Goal: Task Accomplishment & Management: Manage account settings

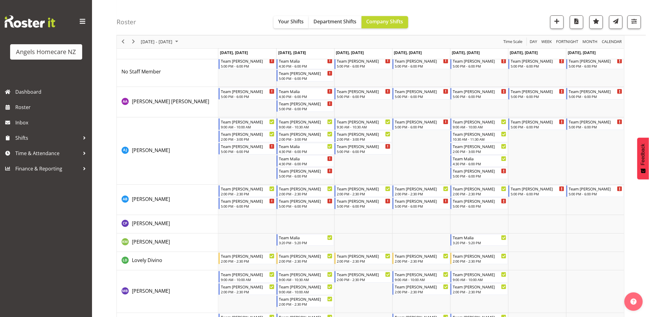
scroll to position [769, 0]
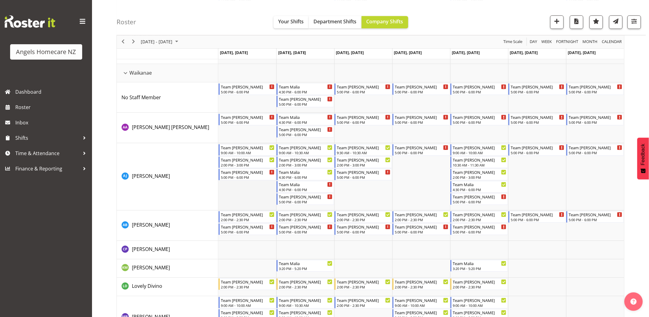
click at [237, 191] on td "Timeline Week of September 29, 2025" at bounding box center [247, 176] width 58 height 67
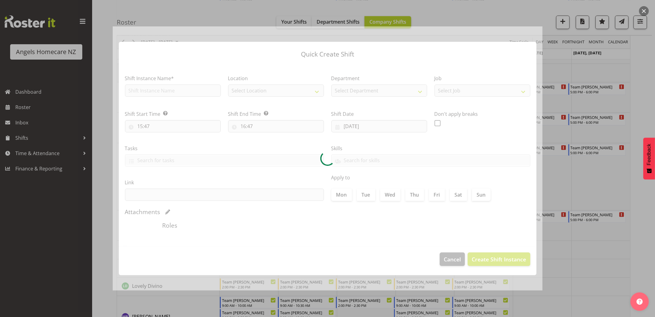
type input "[DATE]"
checkbox input "true"
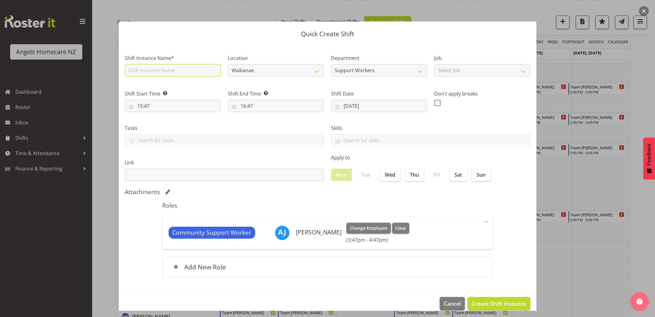
click at [183, 71] on input "text" at bounding box center [173, 70] width 96 height 12
type input "Team [PERSON_NAME]"
drag, startPoint x: 447, startPoint y: 299, endPoint x: 425, endPoint y: 263, distance: 42.1
click at [446, 299] on span "Cancel" at bounding box center [451, 303] width 17 height 8
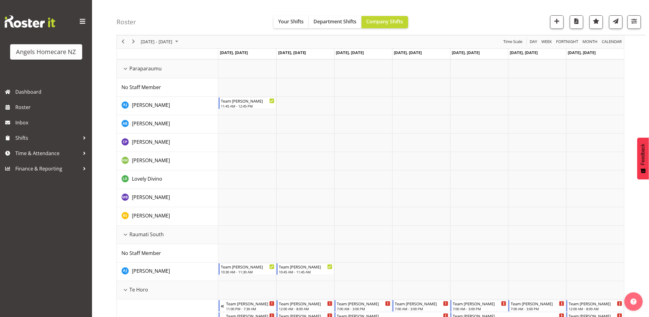
scroll to position [19, 0]
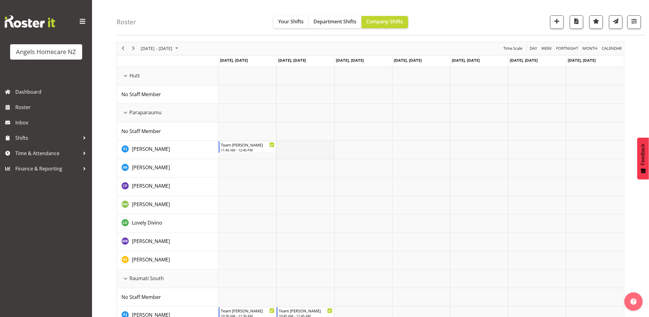
click at [306, 148] on td "Timeline Week of September 29, 2025" at bounding box center [305, 150] width 58 height 18
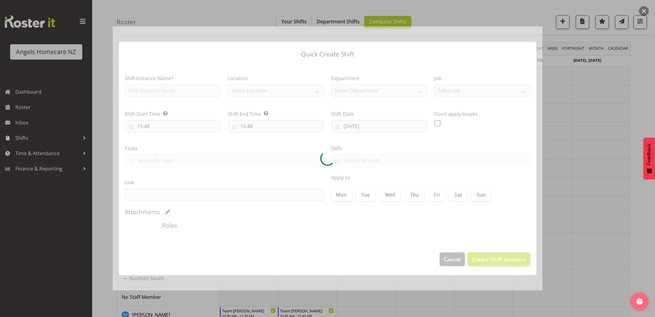
type input "30/09/2025"
checkbox input "true"
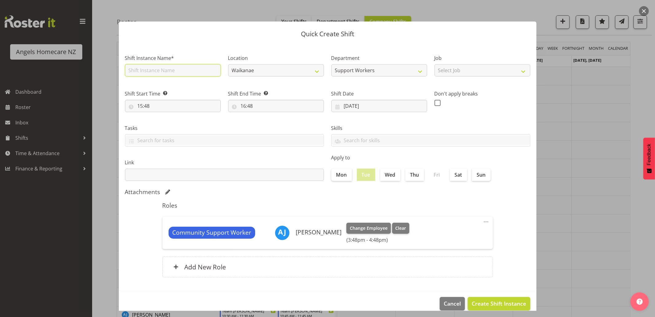
click at [184, 72] on input "text" at bounding box center [173, 70] width 96 height 12
click at [578, 192] on div at bounding box center [327, 158] width 655 height 317
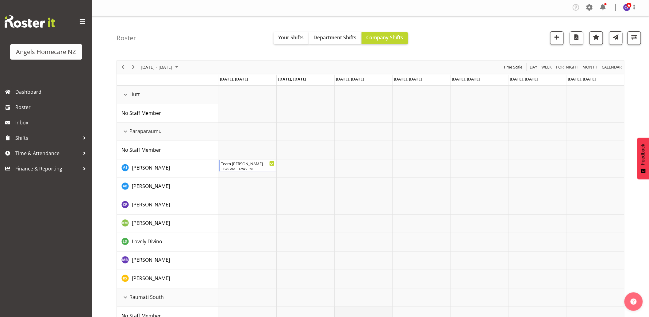
scroll to position [0, 0]
click at [125, 94] on div "Hutt resource" at bounding box center [126, 95] width 8 height 8
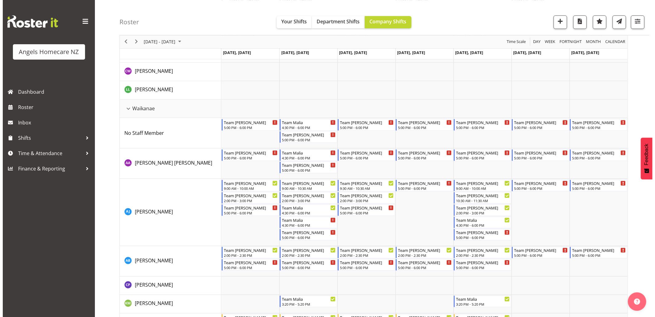
scroll to position [716, 0]
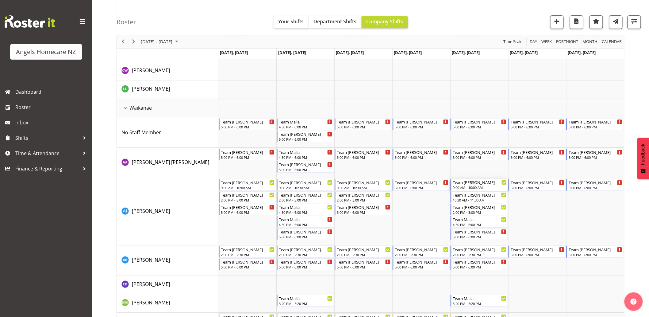
click at [473, 187] on div "9:00 AM - 10:00 AM" at bounding box center [480, 187] width 54 height 5
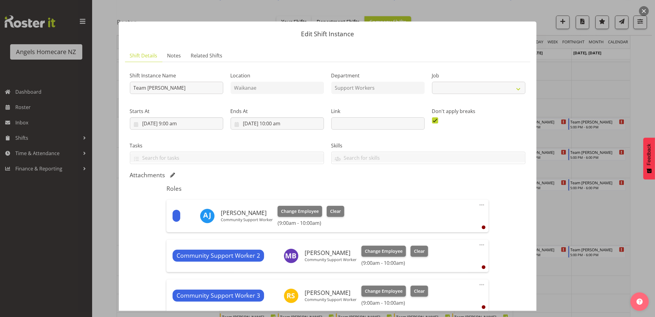
select select "10686"
click at [341, 210] on span "Clear" at bounding box center [335, 211] width 11 height 7
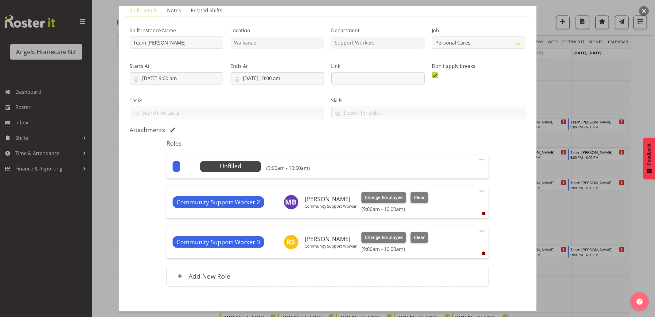
scroll to position [75, 0]
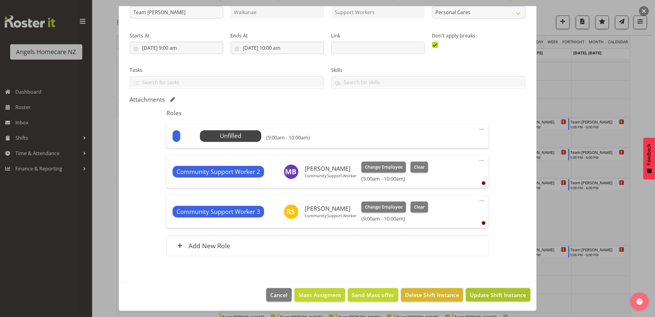
click at [485, 295] on span "Update Shift Instance" at bounding box center [497, 295] width 56 height 8
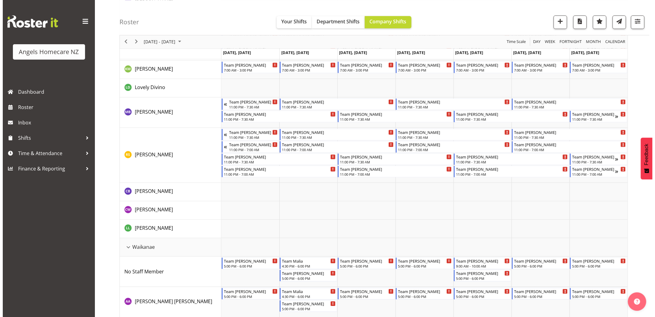
scroll to position [682, 0]
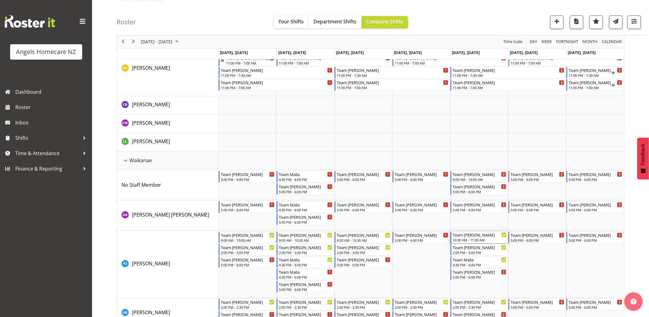
click at [482, 238] on div "10:30 AM - 11:30 AM" at bounding box center [480, 239] width 54 height 5
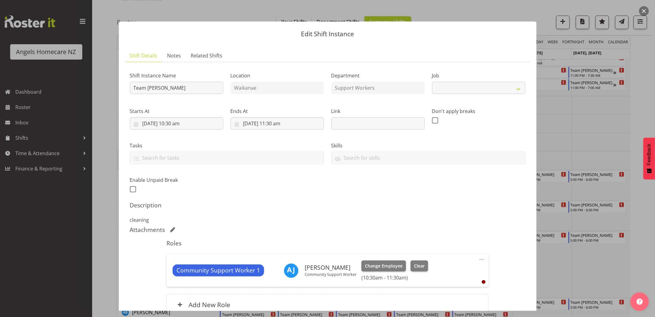
select select "10696"
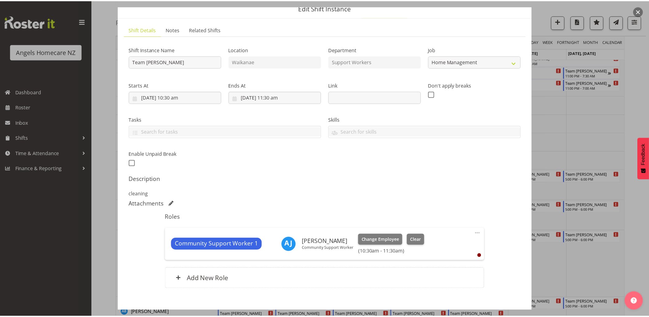
scroll to position [59, 0]
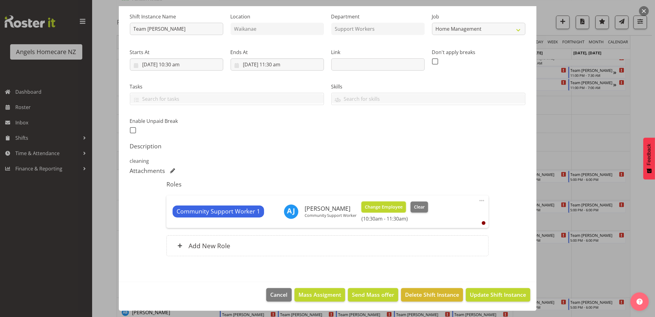
click at [398, 207] on span "Change Employee" at bounding box center [384, 206] width 38 height 7
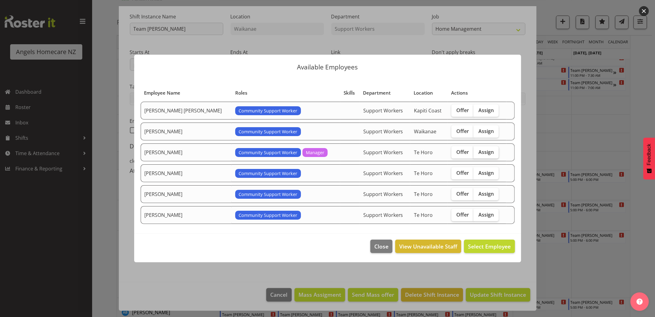
click at [478, 151] on span "Assign" at bounding box center [485, 152] width 15 height 6
click at [473, 151] on input "Assign" at bounding box center [475, 152] width 4 height 4
checkbox input "true"
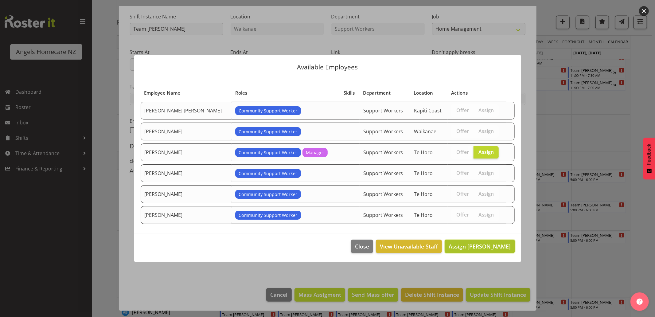
click at [488, 247] on span "Assign Connie Paul" at bounding box center [479, 245] width 62 height 7
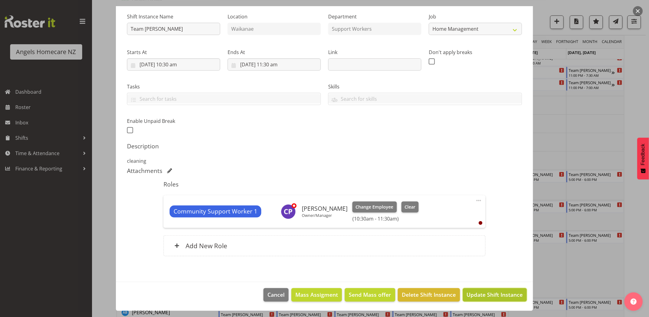
click at [484, 297] on span "Update Shift Instance" at bounding box center [495, 294] width 56 height 8
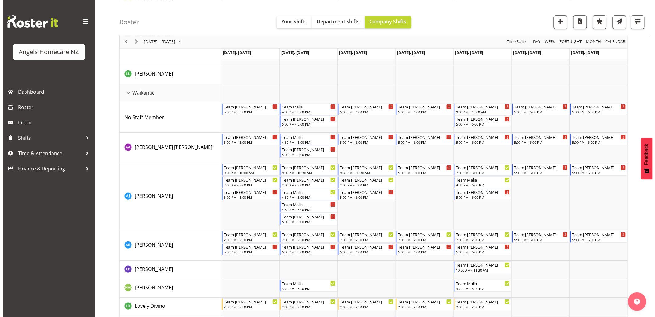
scroll to position [750, 0]
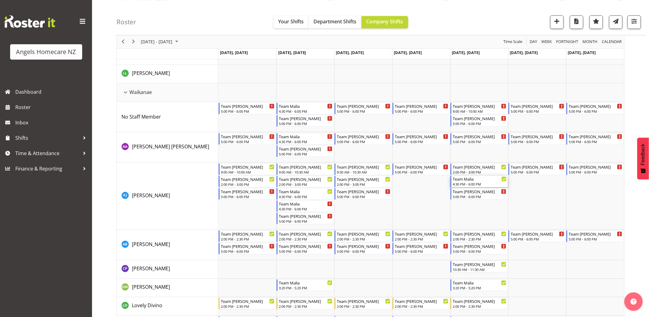
click at [483, 183] on div "4:30 PM - 6:00 PM" at bounding box center [480, 183] width 54 height 5
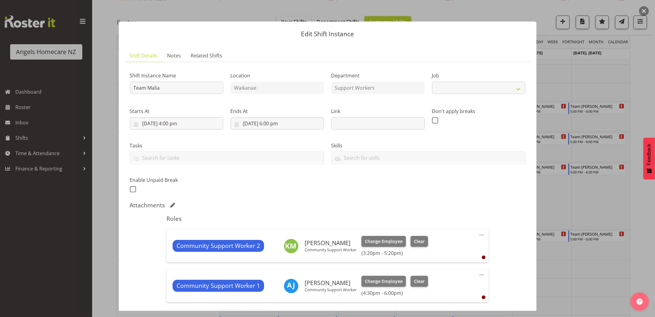
select select "10686"
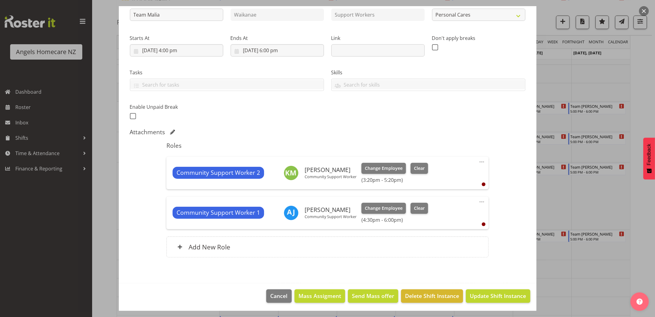
scroll to position [74, 0]
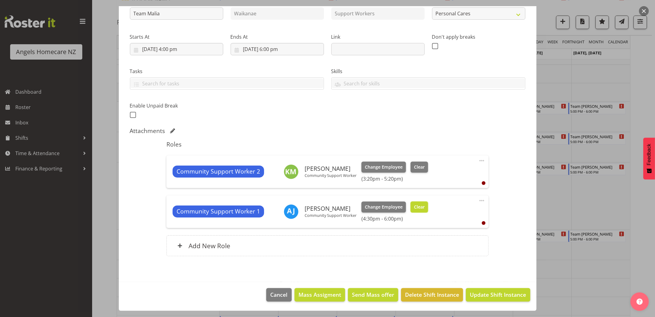
click at [424, 207] on span "Clear" at bounding box center [419, 206] width 11 height 7
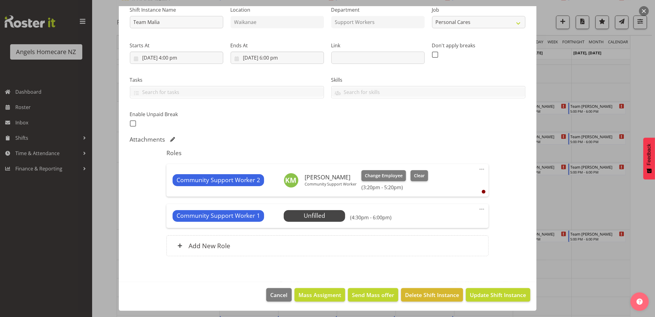
click at [478, 169] on span at bounding box center [481, 168] width 7 height 7
click at [445, 180] on link "Edit" at bounding box center [455, 182] width 59 height 11
select select "9"
select select "2025"
select select "15"
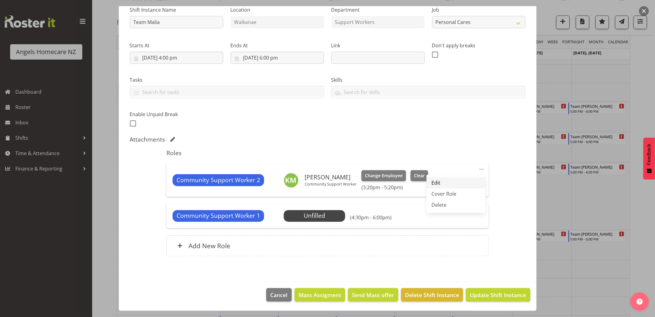
select select "20"
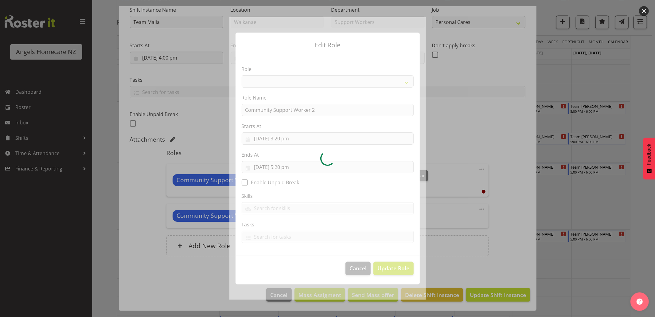
select select "1572"
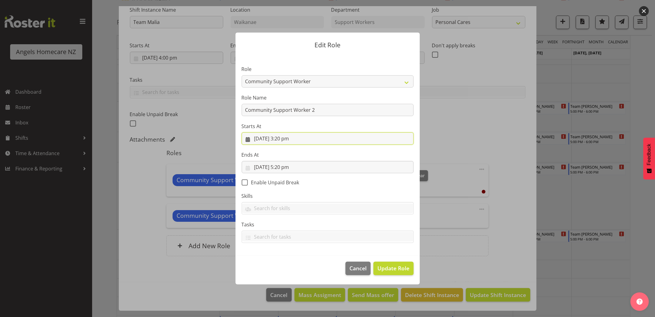
click at [302, 139] on input "3/10/2025, 3:20 pm" at bounding box center [327, 138] width 172 height 12
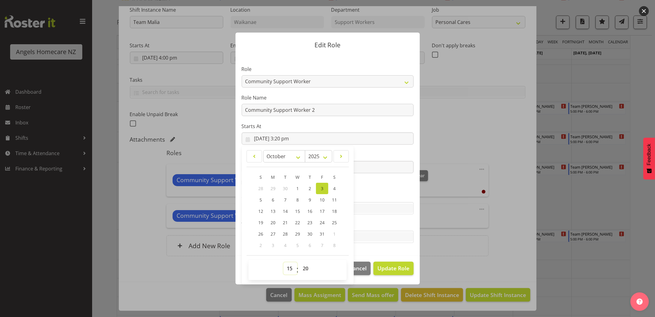
click at [288, 268] on select "00 01 02 03 04 05 06 07 08 09 10 11 12 13 14 15 16 17 18 19 20 21 22 23" at bounding box center [290, 268] width 14 height 12
select select "16"
click at [283, 262] on select "00 01 02 03 04 05 06 07 08 09 10 11 12 13 14 15 16 17 18 19 20 21 22 23" at bounding box center [290, 268] width 14 height 12
type input "3/10/2025, 4:20 pm"
click at [305, 269] on select "00 01 02 03 04 05 06 07 08 09 10 11 12 13 14 15 16 17 18 19 20 21 22 23 24 25 2…" at bounding box center [306, 268] width 14 height 12
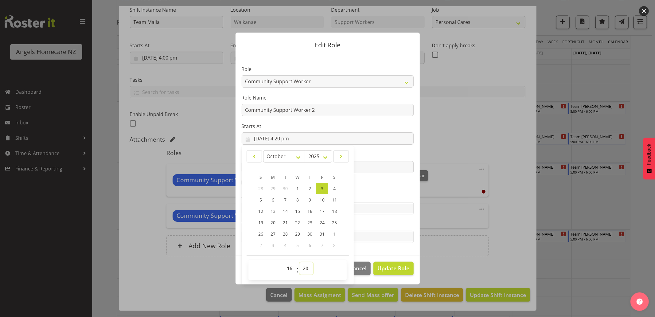
select select "0"
click at [299, 262] on select "00 01 02 03 04 05 06 07 08 09 10 11 12 13 14 15 16 17 18 19 20 21 22 23 24 25 2…" at bounding box center [306, 268] width 14 height 12
type input "3/10/2025, 4:00 pm"
click at [391, 167] on input "3/10/2025, 5:20 pm" at bounding box center [327, 167] width 172 height 12
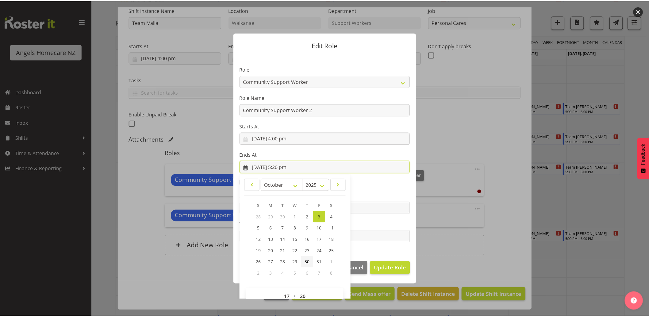
scroll to position [13, 0]
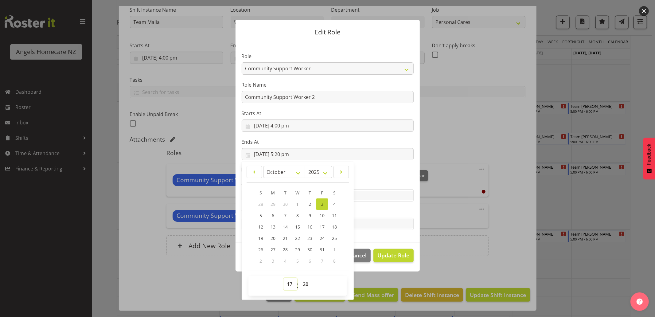
click at [289, 281] on select "00 01 02 03 04 05 06 07 08 09 10 11 12 13 14 15 16 17 18 19 20 21 22 23" at bounding box center [290, 284] width 14 height 12
select select "18"
click at [283, 278] on select "00 01 02 03 04 05 06 07 08 09 10 11 12 13 14 15 16 17 18 19 20 21 22 23" at bounding box center [290, 284] width 14 height 12
type input "3/10/2025, 6:20 pm"
click at [305, 284] on select "00 01 02 03 04 05 06 07 08 09 10 11 12 13 14 15 16 17 18 19 20 21 22 23 24 25 2…" at bounding box center [306, 284] width 14 height 12
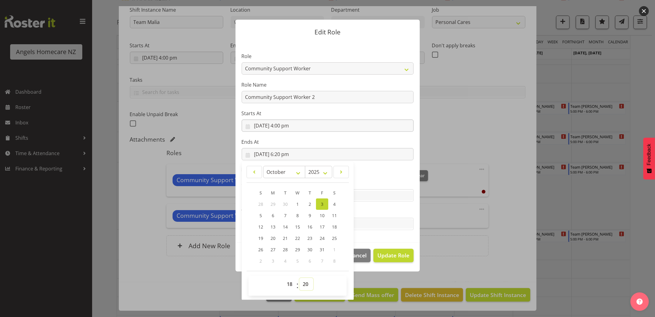
select select "0"
click at [299, 278] on select "00 01 02 03 04 05 06 07 08 09 10 11 12 13 14 15 16 17 18 19 20 21 22 23 24 25 2…" at bounding box center [306, 284] width 14 height 12
type input "3/10/2025, 6:00 pm"
click at [389, 257] on span "Update Role" at bounding box center [393, 255] width 32 height 8
select select
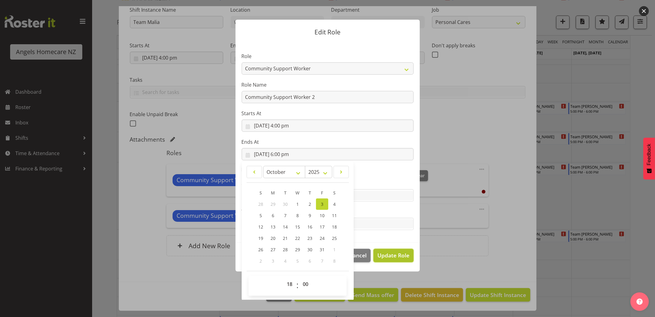
select select
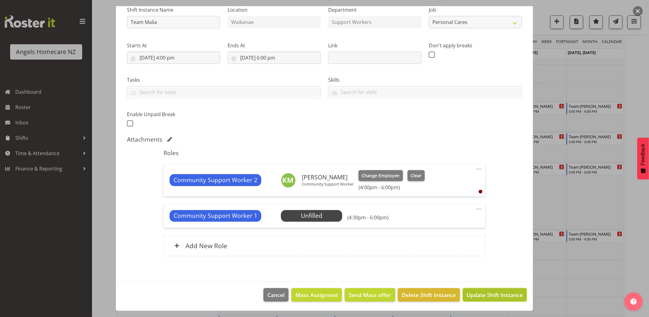
click at [478, 292] on span "Update Shift Instance" at bounding box center [495, 295] width 56 height 8
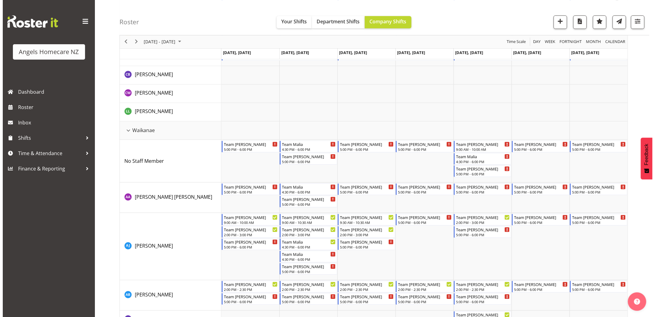
scroll to position [716, 0]
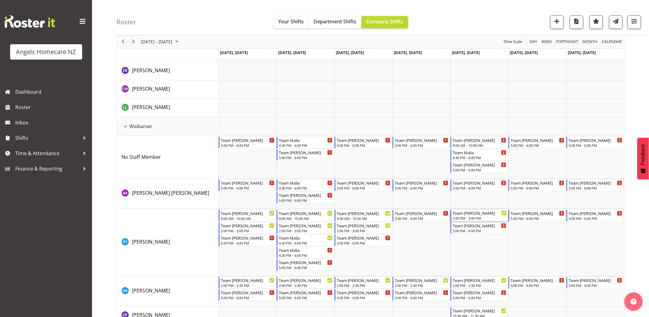
click at [479, 216] on div "2:00 PM - 3:00 PM" at bounding box center [480, 217] width 54 height 5
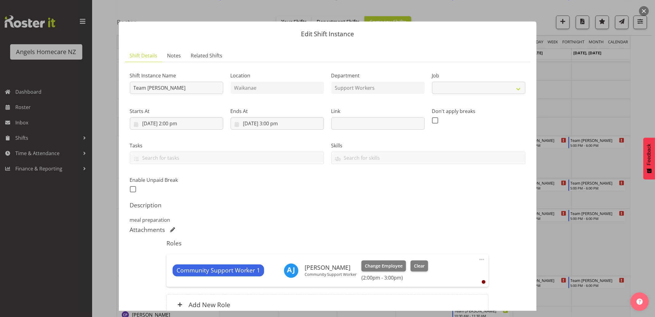
select select "10686"
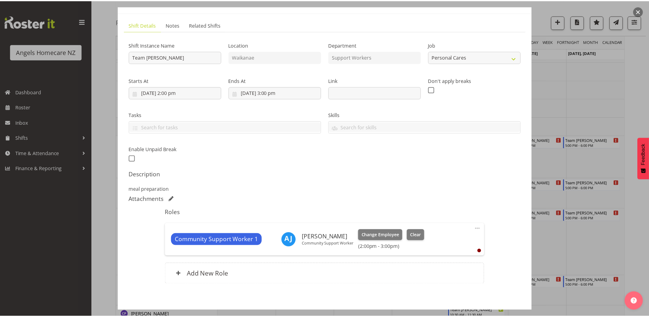
scroll to position [59, 0]
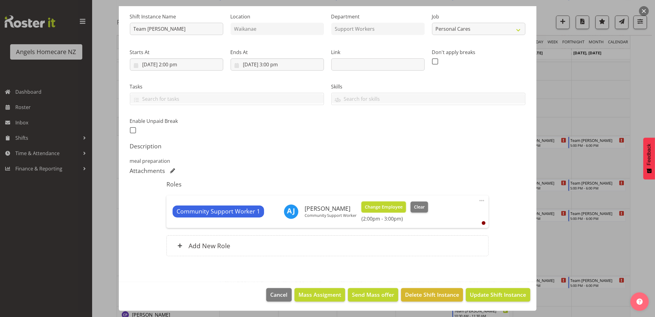
click at [380, 206] on span "Change Employee" at bounding box center [384, 206] width 38 height 7
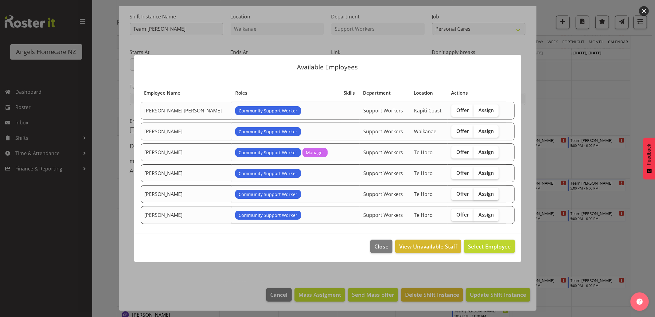
click at [484, 192] on span "Assign" at bounding box center [485, 194] width 15 height 6
click at [477, 192] on input "Assign" at bounding box center [475, 193] width 4 height 4
checkbox input "true"
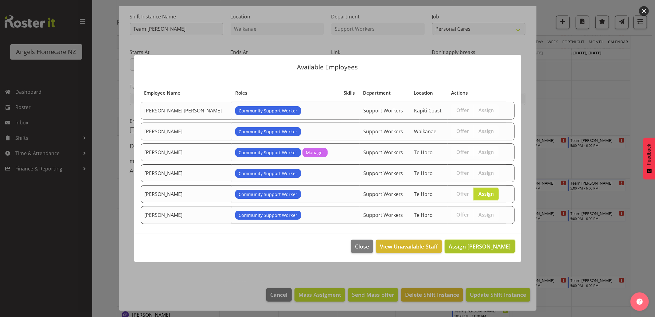
click at [483, 246] on span "Assign Michelle Bassett" at bounding box center [479, 245] width 62 height 7
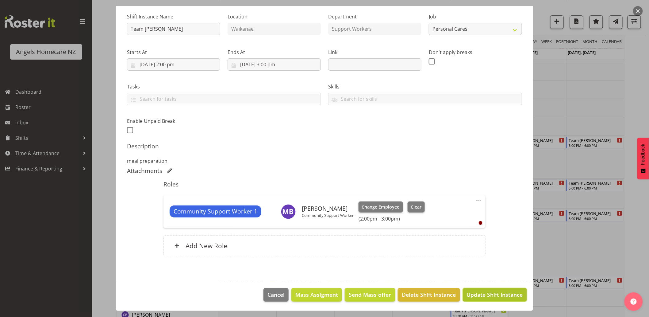
click at [491, 298] on span "Update Shift Instance" at bounding box center [495, 294] width 56 height 8
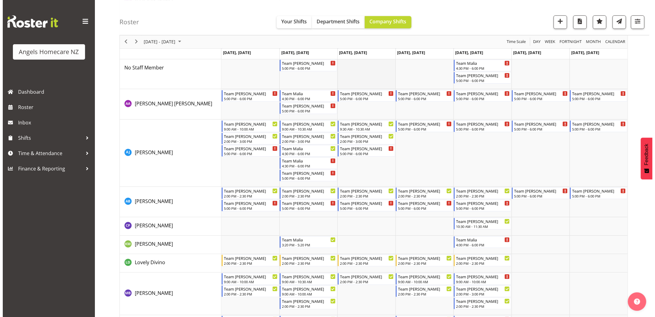
scroll to position [818, 0]
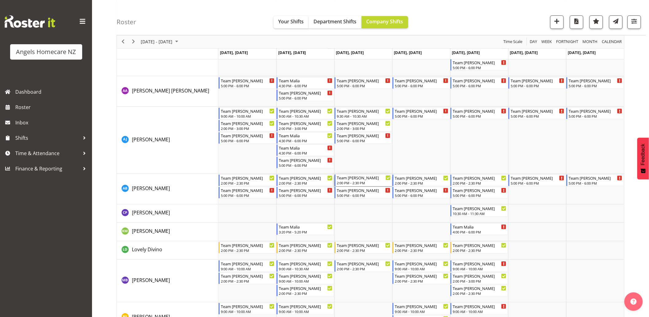
click at [357, 180] on div "Team Celia 2:00 PM - 2:30 PM" at bounding box center [364, 180] width 54 height 12
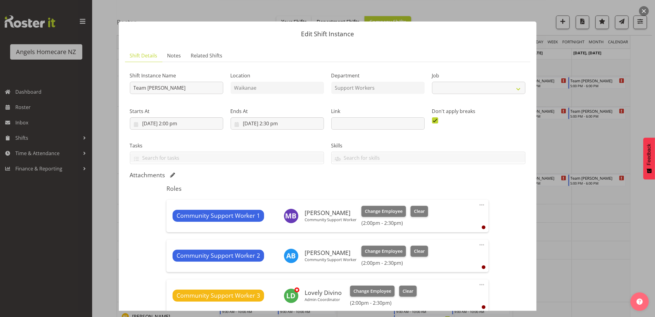
select select "10686"
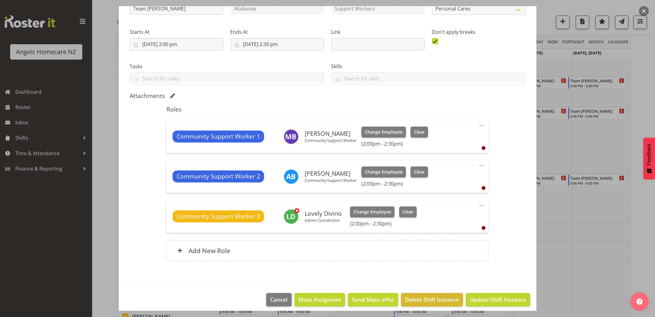
scroll to position [84, 0]
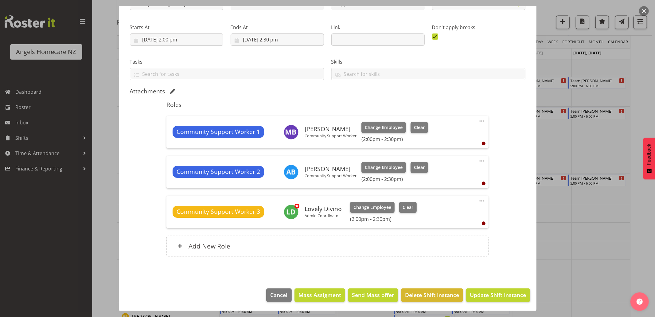
click at [478, 120] on span at bounding box center [481, 120] width 7 height 7
click at [509, 141] on div "Shift Instance Name Team Celia Location Waikanae Department Support Workers Job…" at bounding box center [327, 123] width 395 height 280
click at [495, 294] on span "Update Shift Instance" at bounding box center [497, 295] width 56 height 8
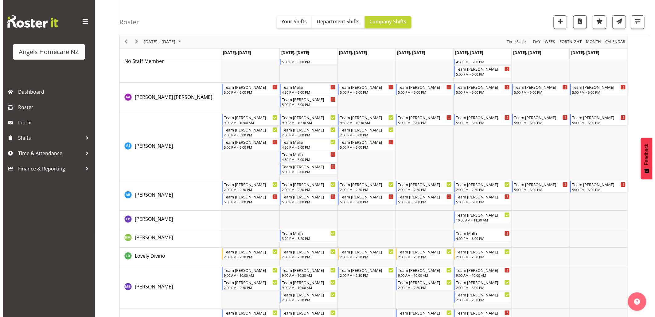
scroll to position [818, 0]
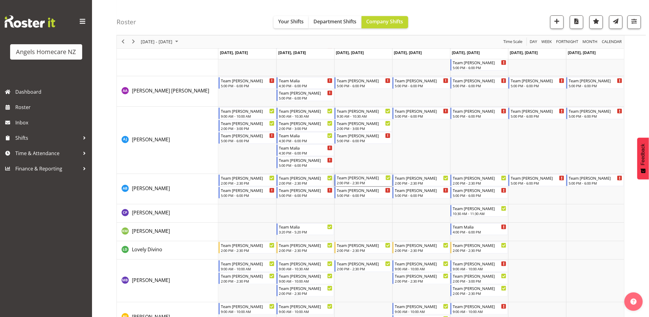
click at [388, 177] on icon "Timeline Week of September 29, 2025" at bounding box center [388, 177] width 3 height 3
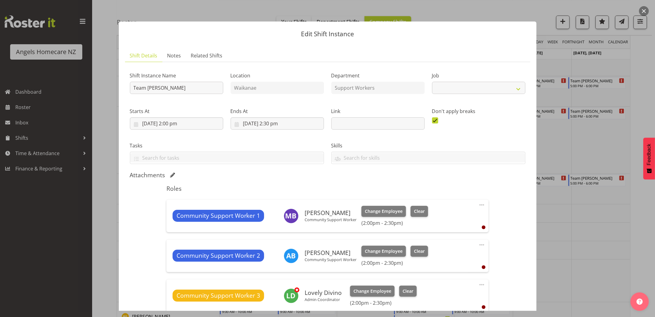
select select "10686"
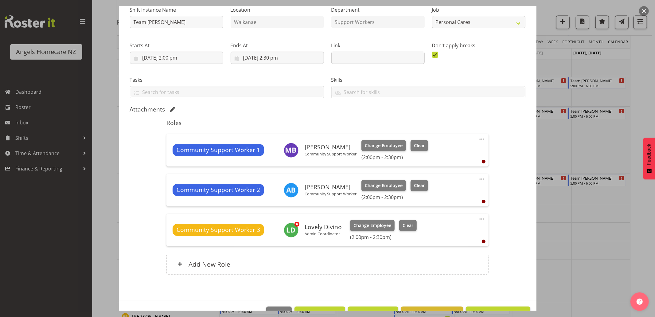
scroll to position [68, 0]
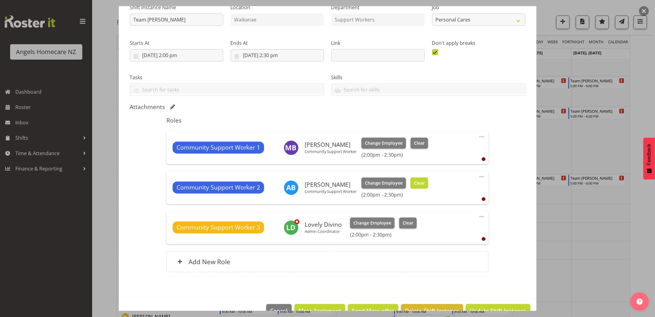
click at [415, 183] on span "Clear" at bounding box center [419, 183] width 11 height 7
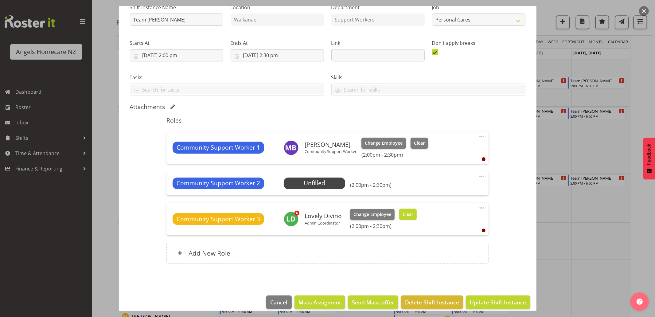
click at [407, 212] on span "Clear" at bounding box center [407, 214] width 11 height 7
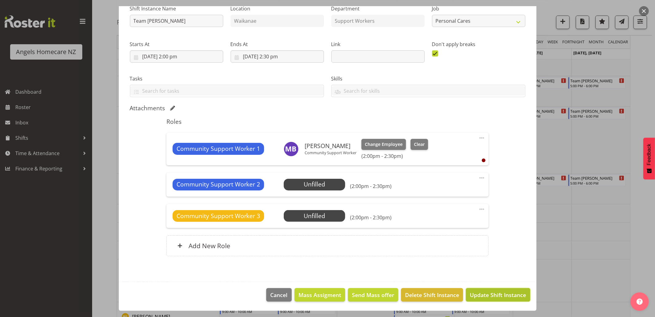
click at [473, 294] on span "Update Shift Instance" at bounding box center [497, 295] width 56 height 8
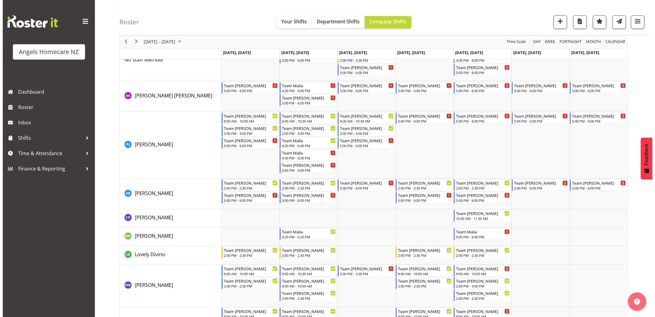
scroll to position [816, 0]
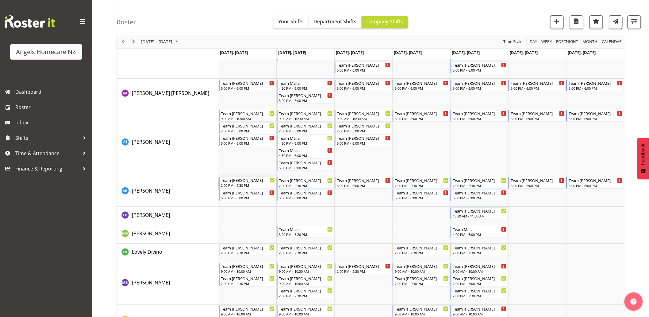
click at [243, 182] on div "Team Celia 2:00 PM - 2:30 PM" at bounding box center [248, 183] width 54 height 12
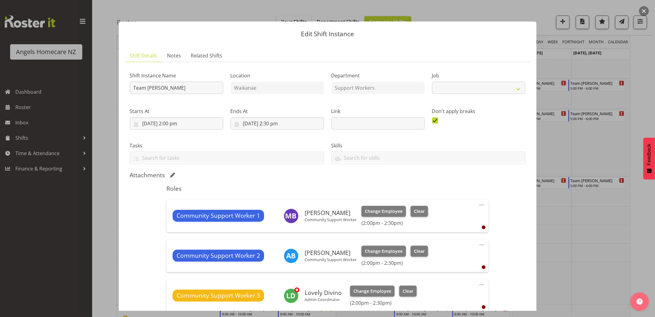
select select "10686"
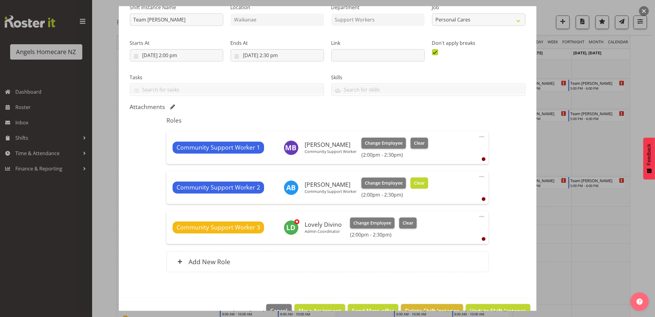
click at [419, 178] on button "Clear" at bounding box center [418, 182] width 17 height 11
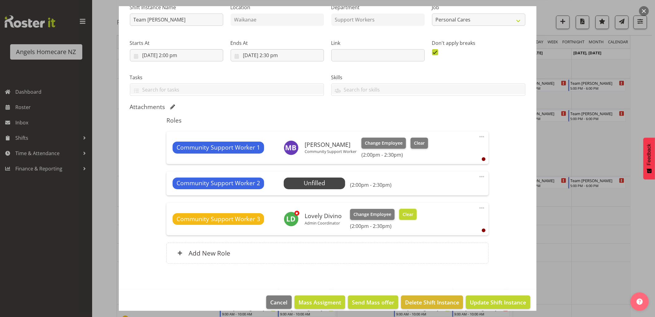
click at [402, 212] on span "Clear" at bounding box center [407, 214] width 11 height 7
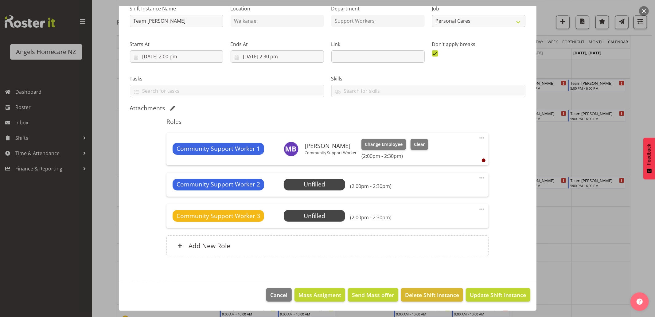
scroll to position [67, 0]
click at [485, 295] on span "Update Shift Instance" at bounding box center [497, 295] width 56 height 8
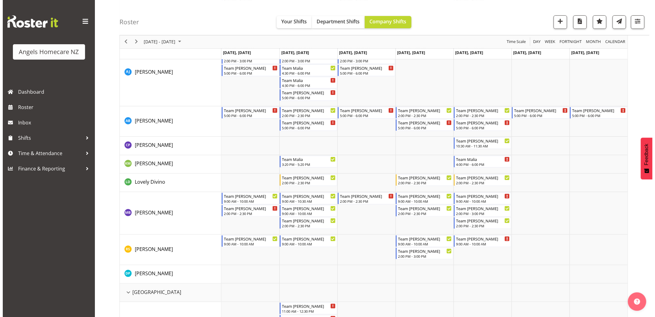
scroll to position [886, 0]
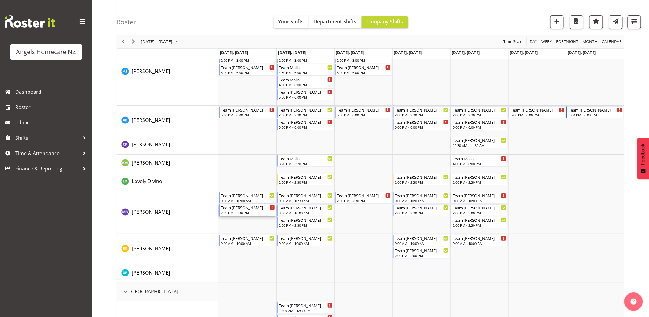
click at [235, 211] on div "2:00 PM - 2:30 PM" at bounding box center [248, 212] width 54 height 5
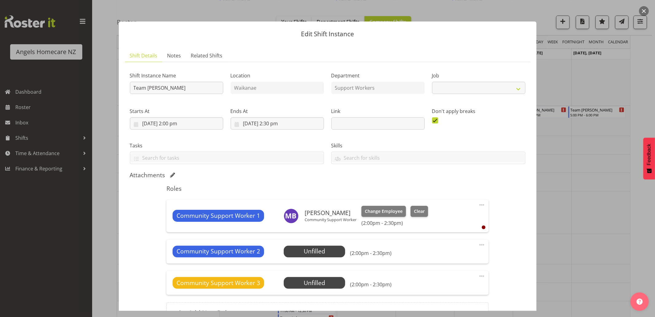
select select "10686"
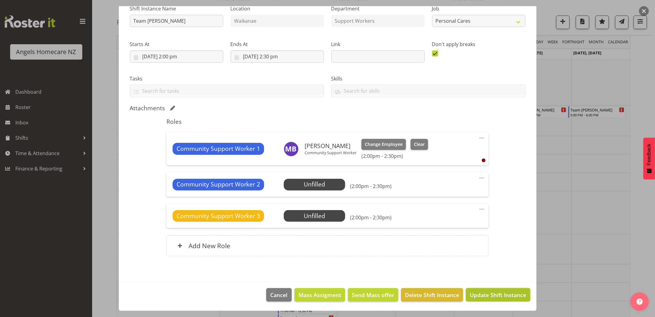
click at [500, 293] on span "Update Shift Instance" at bounding box center [497, 295] width 56 height 8
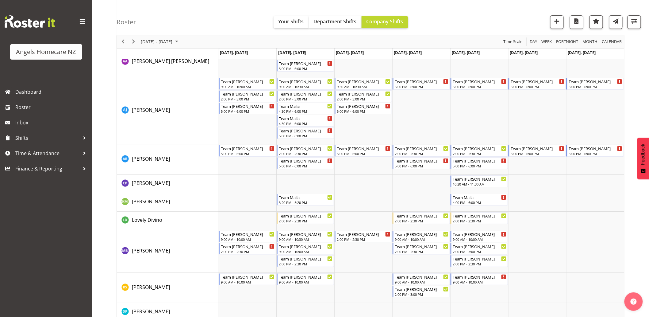
scroll to position [852, 0]
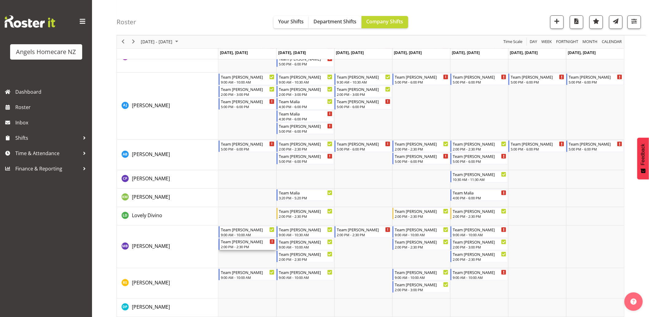
click at [232, 246] on div "2:00 PM - 2:30 PM" at bounding box center [248, 246] width 54 height 5
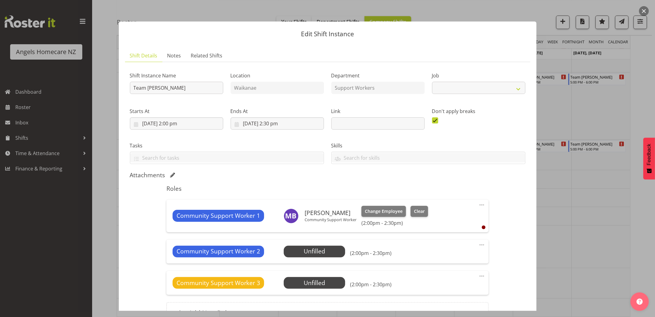
select select "10686"
click at [478, 204] on span at bounding box center [481, 204] width 7 height 7
click at [431, 217] on link "Edit" at bounding box center [455, 218] width 59 height 11
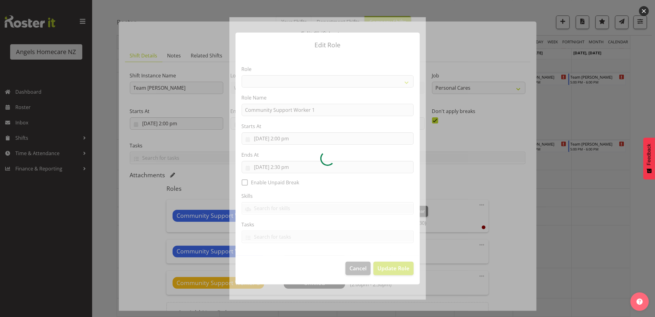
select select "1572"
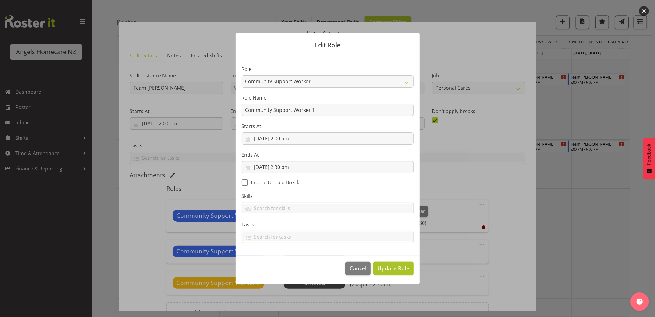
click at [393, 271] on span "Update Role" at bounding box center [393, 268] width 32 height 8
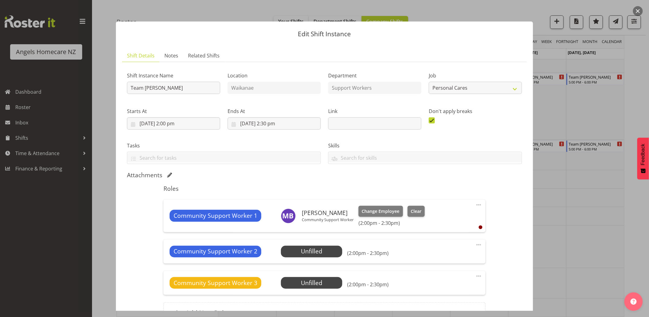
scroll to position [67, 0]
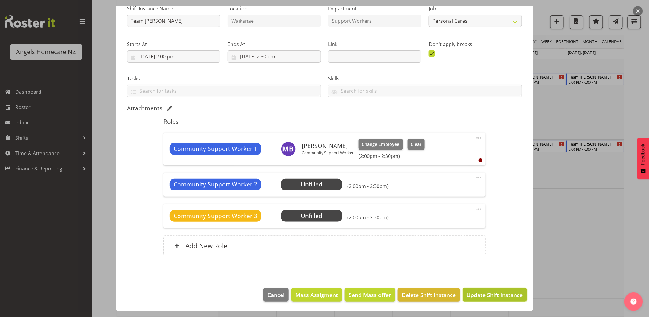
click at [491, 296] on span "Update Shift Instance" at bounding box center [495, 295] width 56 height 8
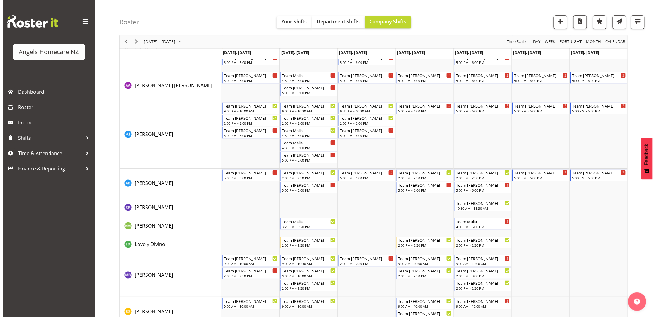
scroll to position [886, 0]
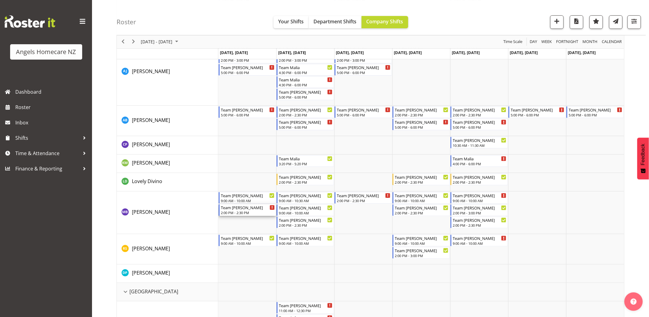
click at [235, 210] on div "Team Celia 2:00 PM - 2:30 PM" at bounding box center [248, 210] width 54 height 12
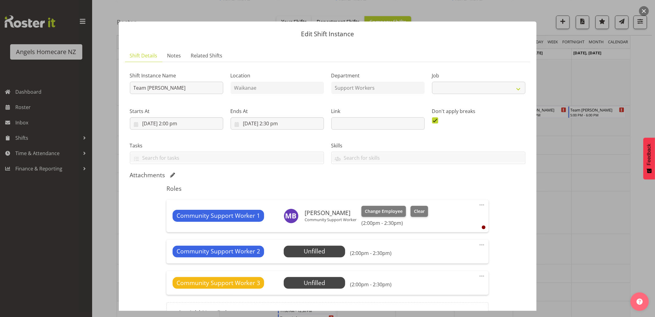
select select "10686"
click at [478, 243] on span at bounding box center [481, 244] width 7 height 7
click at [434, 279] on link "Delete" at bounding box center [455, 280] width 59 height 11
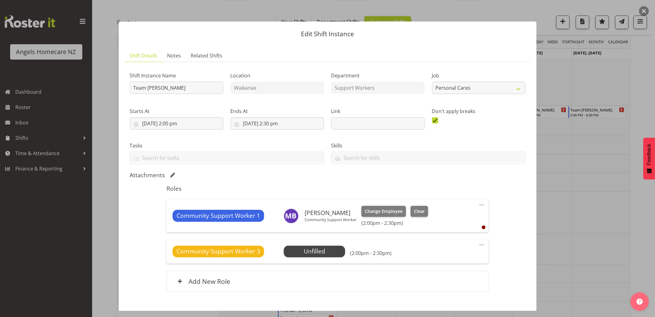
click at [478, 244] on span at bounding box center [481, 244] width 7 height 7
click at [436, 279] on link "Delete" at bounding box center [455, 280] width 59 height 11
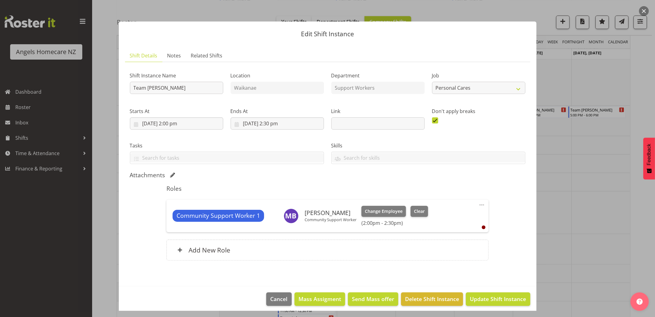
click at [494, 240] on div "Shift Instance Name Team Celia Location Waikanae Department Support Workers Job…" at bounding box center [327, 167] width 395 height 201
click at [478, 206] on span at bounding box center [481, 204] width 7 height 7
click at [502, 219] on div "Shift Instance Name Team Celia Location Waikanae Department Support Workers Job…" at bounding box center [327, 167] width 395 height 201
click at [469, 296] on span "Update Shift Instance" at bounding box center [497, 299] width 56 height 8
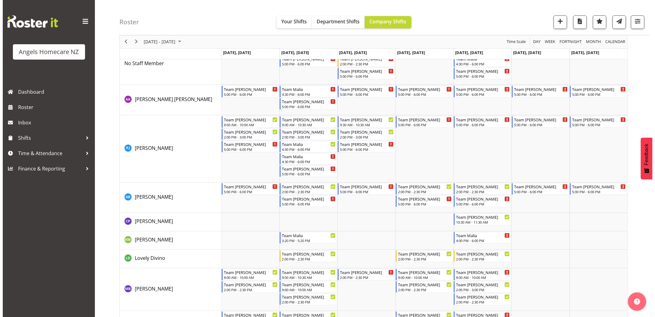
scroll to position [818, 0]
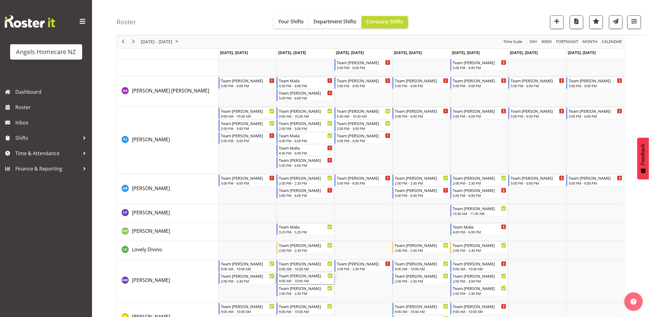
click at [296, 279] on div "9:00 AM - 10:00 AM" at bounding box center [306, 280] width 54 height 5
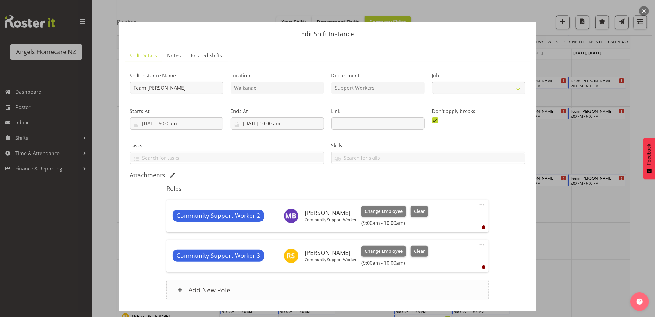
select select "10686"
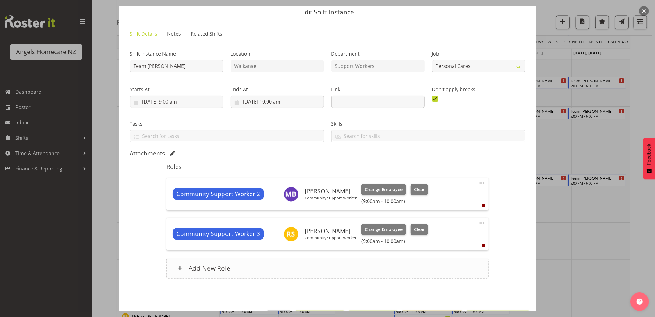
scroll to position [10, 0]
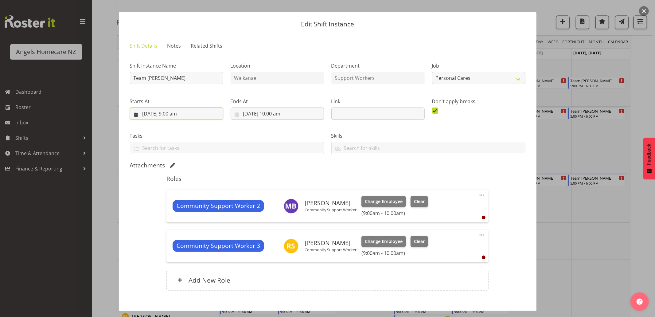
click at [136, 114] on input "30/09/2025, 9:00 am" at bounding box center [176, 113] width 93 height 12
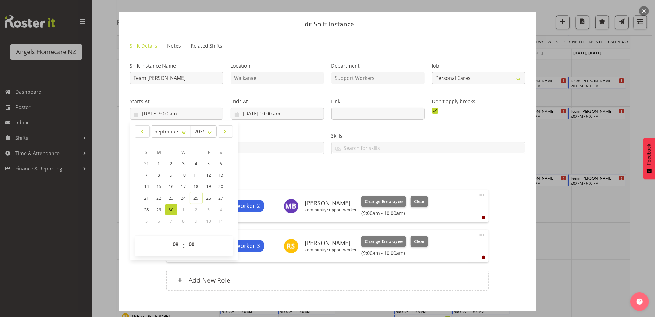
click at [196, 210] on span "2" at bounding box center [196, 210] width 2 height 6
click at [227, 131] on span at bounding box center [225, 131] width 7 height 7
select select "9"
click at [194, 163] on link "2" at bounding box center [196, 163] width 12 height 11
type input "2/10/2025, 9:00 am"
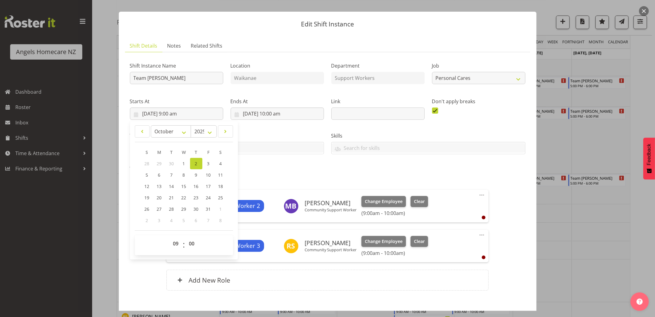
click at [269, 165] on div "Attachments" at bounding box center [327, 164] width 395 height 7
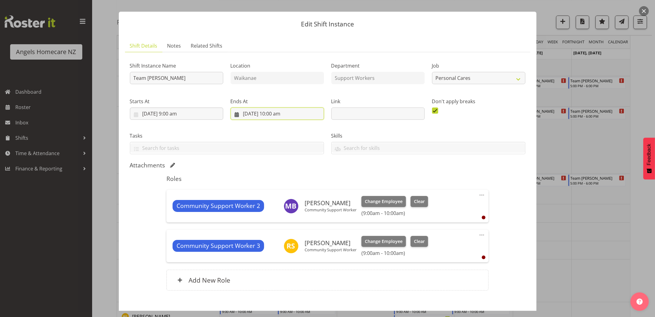
click at [254, 112] on input "30/09/2025, 10:00 am" at bounding box center [276, 113] width 93 height 12
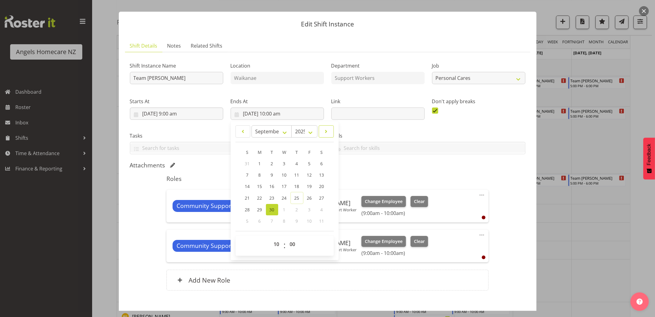
click at [325, 131] on span at bounding box center [325, 131] width 7 height 7
select select "9"
click at [295, 163] on span "2" at bounding box center [296, 163] width 2 height 6
type input "2/10/2025, 10:00 am"
click at [367, 168] on div "Attachments" at bounding box center [327, 164] width 395 height 7
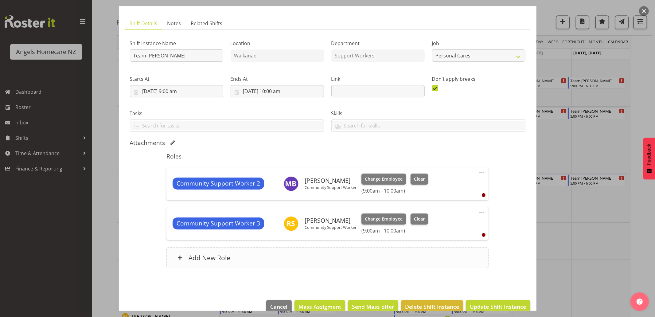
scroll to position [44, 0]
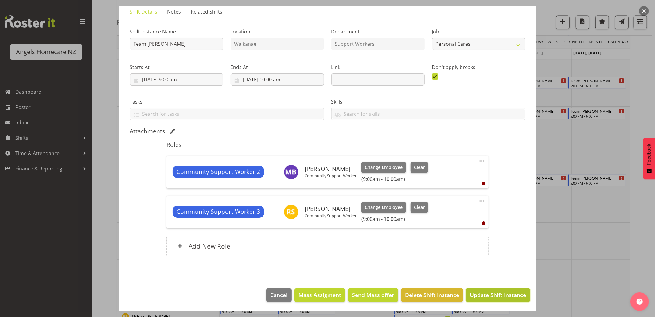
click at [510, 295] on span "Update Shift Instance" at bounding box center [497, 295] width 56 height 8
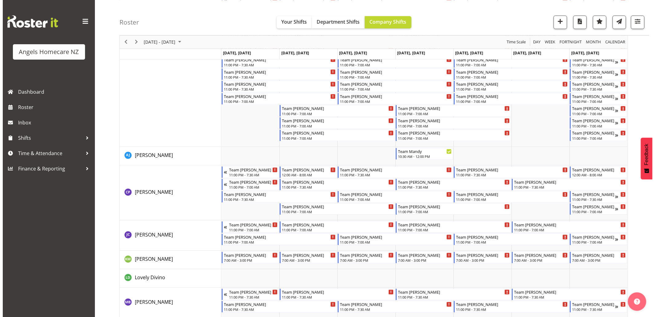
scroll to position [341, 0]
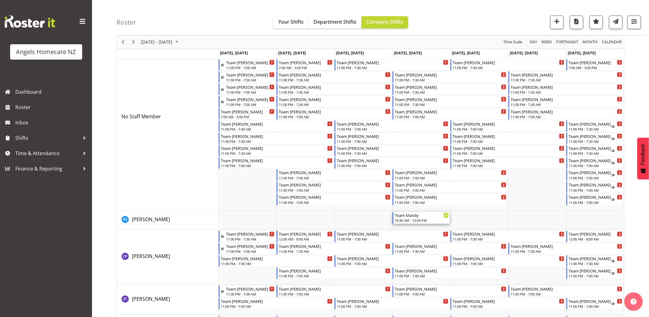
click at [413, 218] on div "Team Mandy 10:30 AM - 12:00 PM" at bounding box center [422, 218] width 54 height 12
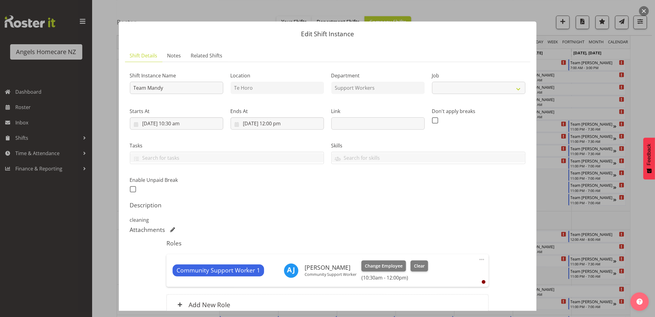
select select "10696"
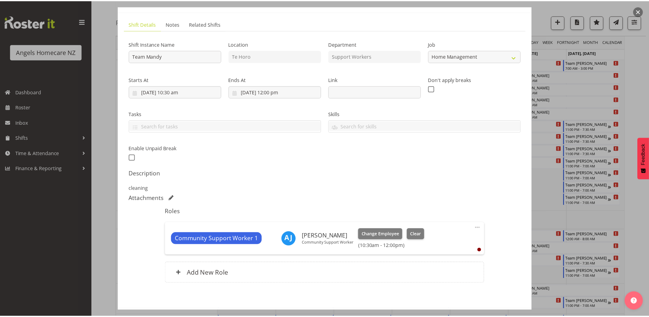
scroll to position [59, 0]
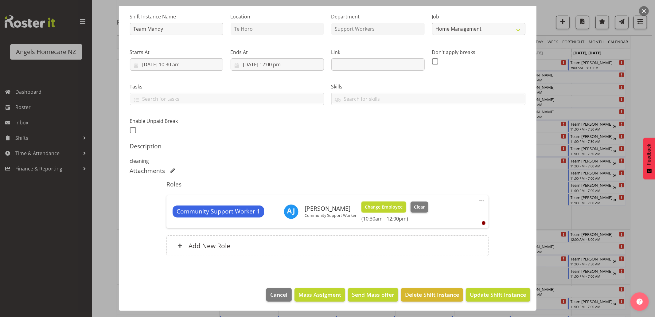
click at [402, 207] on span "Change Employee" at bounding box center [384, 206] width 38 height 7
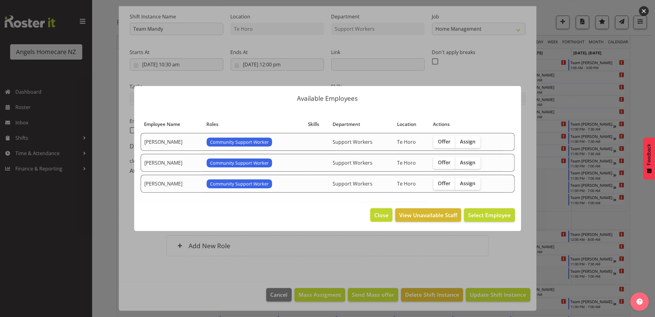
click at [379, 214] on span "Close" at bounding box center [381, 215] width 14 height 8
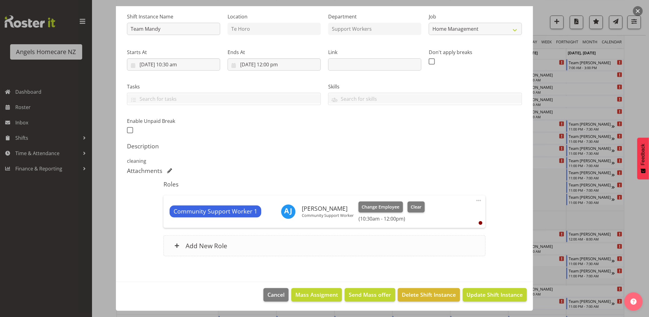
click at [207, 246] on h6 "Add New Role" at bounding box center [207, 245] width 42 height 8
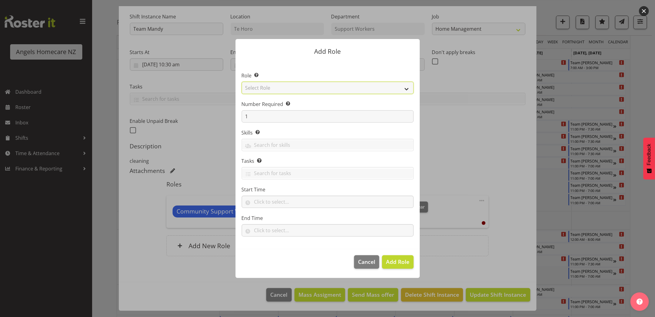
click at [295, 90] on select "Select Role Admin Coordinator Community Support Worker" at bounding box center [327, 88] width 172 height 12
select select "1572"
click at [241, 82] on select "Select Role Admin Coordinator Community Support Worker" at bounding box center [327, 88] width 172 height 12
click at [283, 203] on input "text" at bounding box center [327, 201] width 172 height 12
click at [280, 218] on select "00 00 01 02 03 04 05 06 07 08 09 10 11 12 13 14 15 16 17 18 19 20 21 22 23" at bounding box center [283, 217] width 14 height 12
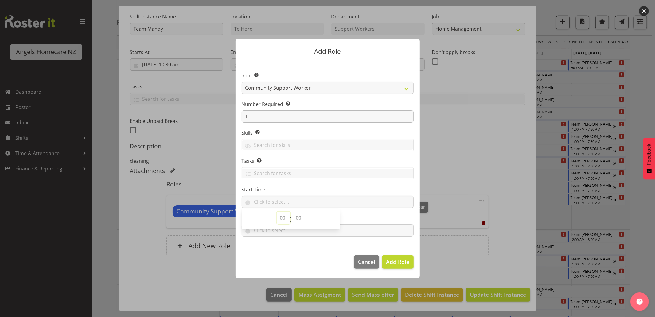
select select "10"
click at [276, 211] on select "00 00 01 02 03 04 05 06 07 08 09 10 11 12 13 14 15 16 17 18 19 20 21 22 23" at bounding box center [283, 217] width 14 height 12
click at [296, 217] on select "00 00 01 02 03 04 05 06 07 08 09 10 11 12 13 14 15 16 17 18 19 20 21 22 23 24 2…" at bounding box center [299, 217] width 14 height 12
select select "30"
click at [292, 211] on select "00 00 01 02 03 04 05 06 07 08 09 10 11 12 13 14 15 16 17 18 19 20 21 22 23 24 2…" at bounding box center [299, 217] width 14 height 12
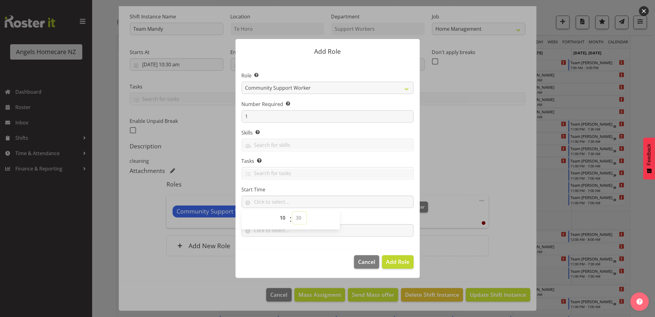
type input "10:30"
click at [292, 253] on footer "Cancel Add Role" at bounding box center [327, 263] width 184 height 29
click at [272, 229] on input "text" at bounding box center [327, 230] width 172 height 12
click at [281, 246] on select "00 00 01 02 03 04 05 06 07 08 09 10 11 12 13 14 15 16 17 18 19 20 21 22 23" at bounding box center [283, 246] width 14 height 12
select select "12"
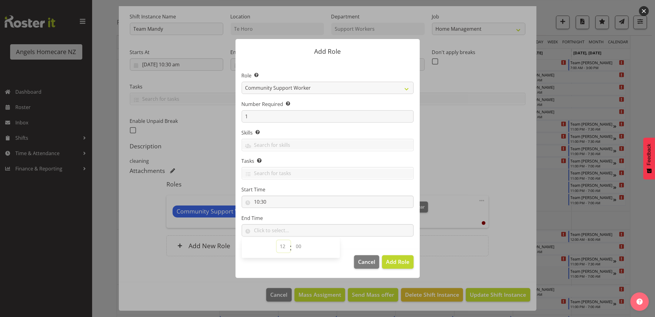
click at [276, 240] on select "00 00 01 02 03 04 05 06 07 08 09 10 11 12 13 14 15 16 17 18 19 20 21 22 23" at bounding box center [283, 246] width 14 height 12
click at [299, 247] on select "00 00 01 02 03 04 05 06 07 08 09 10 11 12 13 14 15 16 17 18 19 20 21 22 23 24 2…" at bounding box center [299, 246] width 14 height 12
select select "0"
click at [292, 240] on select "00 00 01 02 03 04 05 06 07 08 09 10 11 12 13 14 15 16 17 18 19 20 21 22 23 24 2…" at bounding box center [299, 246] width 14 height 12
type input "12:00"
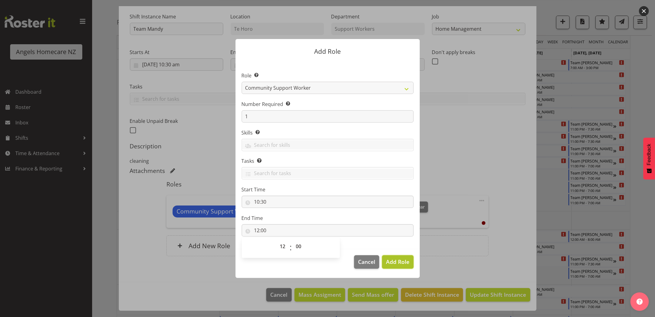
click at [388, 265] on span "Add Role" at bounding box center [397, 261] width 23 height 7
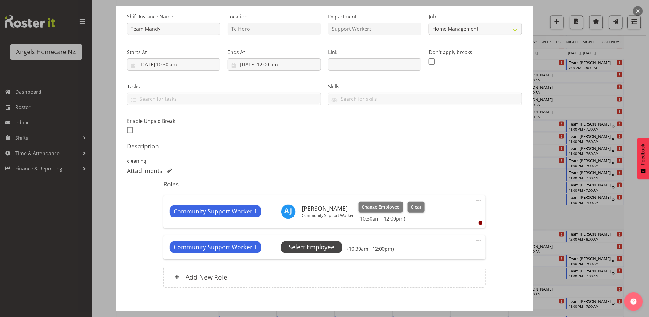
click at [306, 249] on span "Select Employee" at bounding box center [312, 246] width 46 height 9
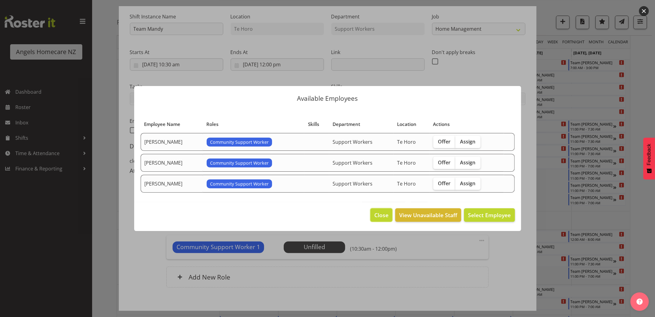
click at [384, 216] on span "Close" at bounding box center [381, 215] width 14 height 8
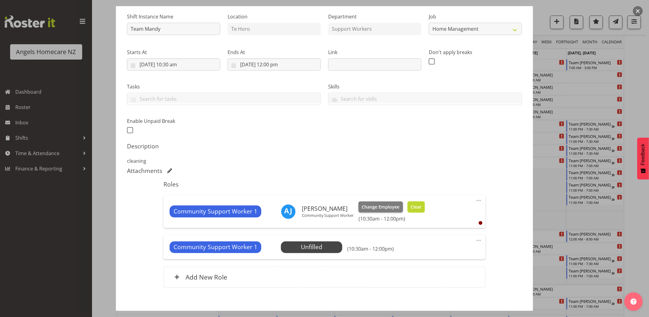
click at [422, 207] on span "Clear" at bounding box center [416, 206] width 11 height 7
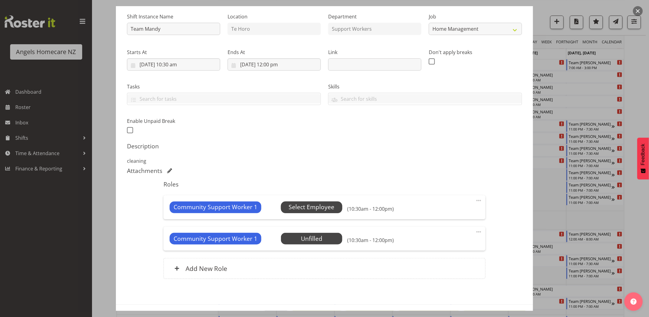
click at [326, 204] on span "Select Employee" at bounding box center [312, 207] width 46 height 9
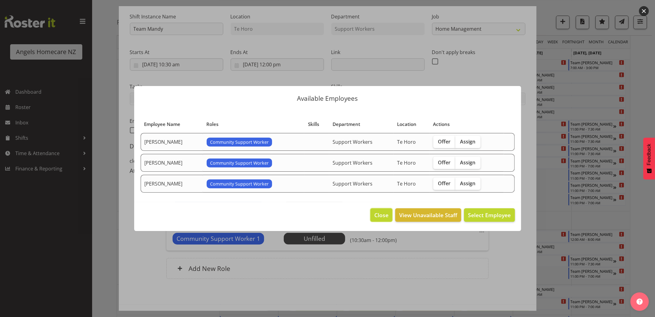
click at [380, 212] on span "Close" at bounding box center [381, 215] width 14 height 8
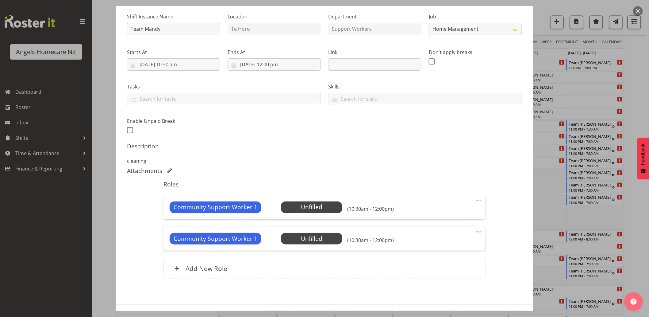
click at [560, 189] on div at bounding box center [324, 158] width 649 height 317
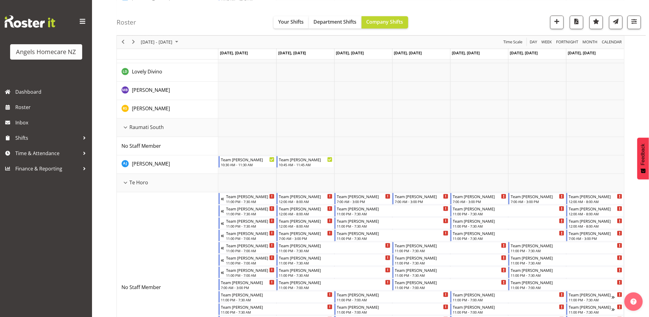
scroll to position [0, 0]
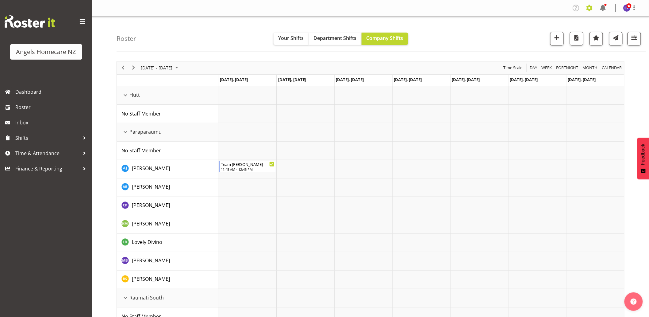
click at [589, 6] on span at bounding box center [590, 8] width 10 height 10
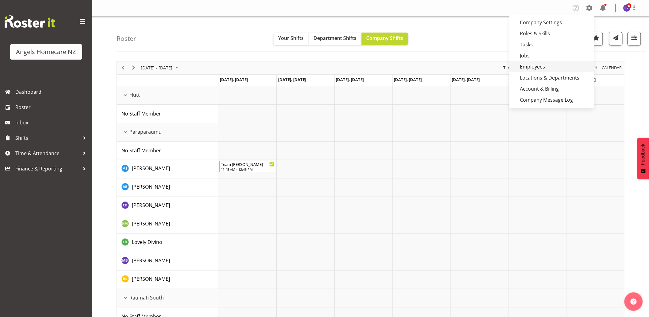
click at [526, 66] on link "Employees" at bounding box center [552, 66] width 85 height 11
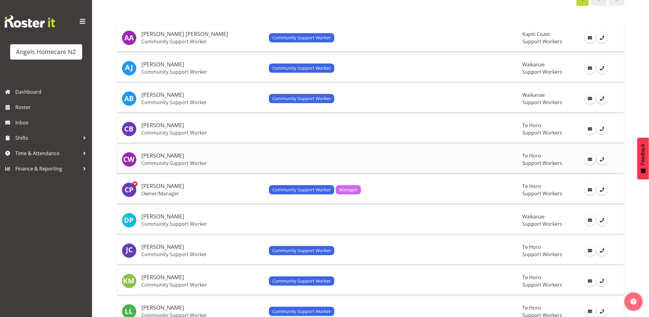
scroll to position [68, 0]
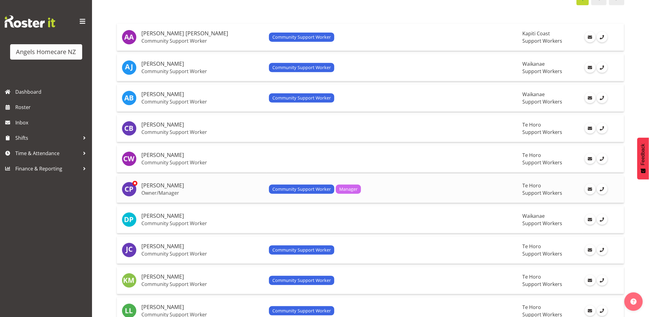
click at [524, 188] on span "Te Horo" at bounding box center [532, 185] width 19 height 7
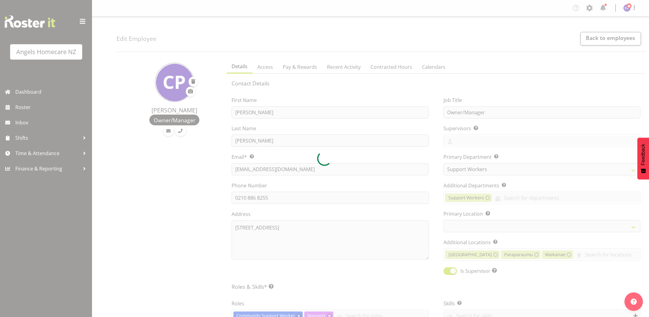
select select "928"
select select "location"
select select "TimelineWeek"
select select "1290"
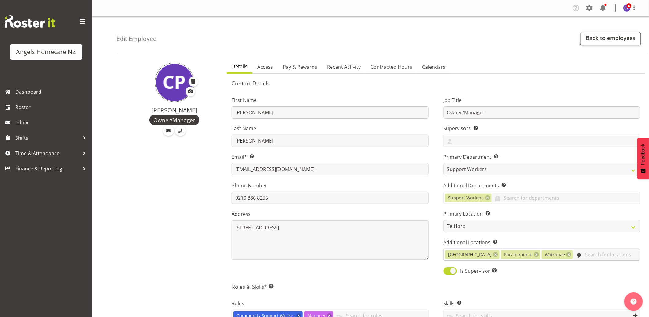
click at [573, 256] on input "text" at bounding box center [606, 255] width 67 height 10
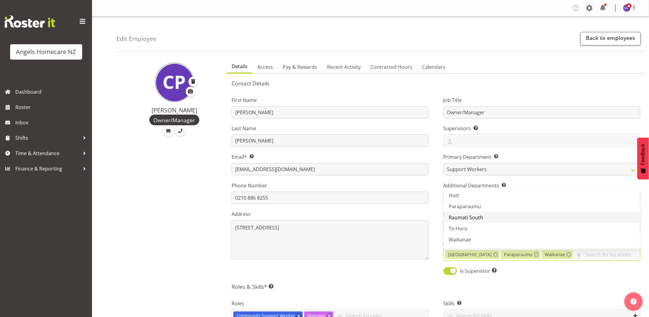
click at [490, 218] on link "Raumati South" at bounding box center [542, 217] width 196 height 11
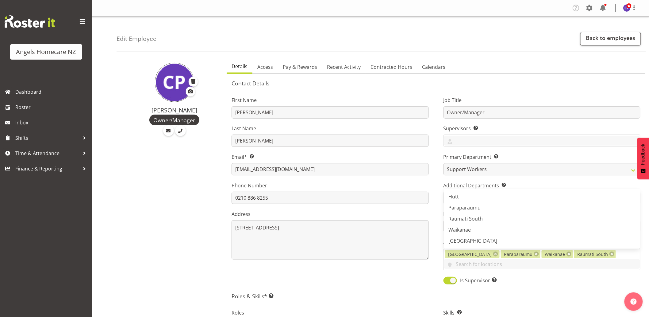
click at [525, 292] on h5 "Roles & Skills* This is a required field. Add as many roles and skills as requi…" at bounding box center [436, 295] width 409 height 7
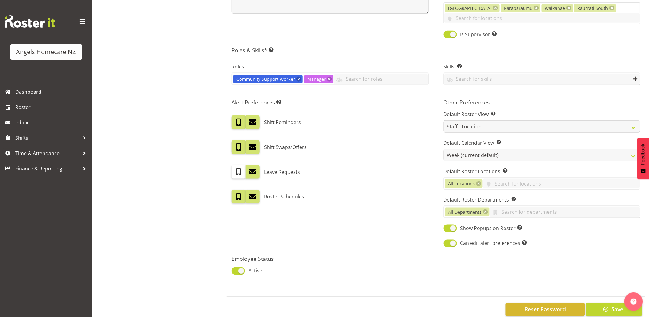
scroll to position [250, 0]
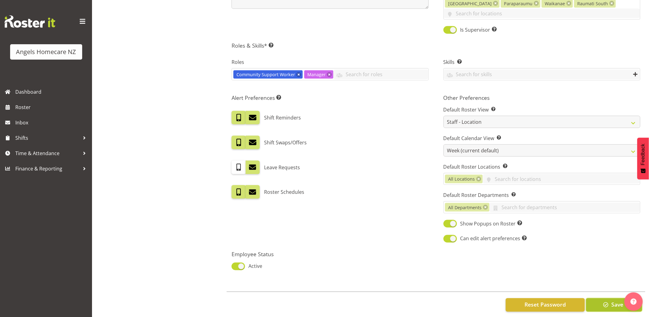
click at [616, 300] on span "Save" at bounding box center [618, 304] width 12 height 8
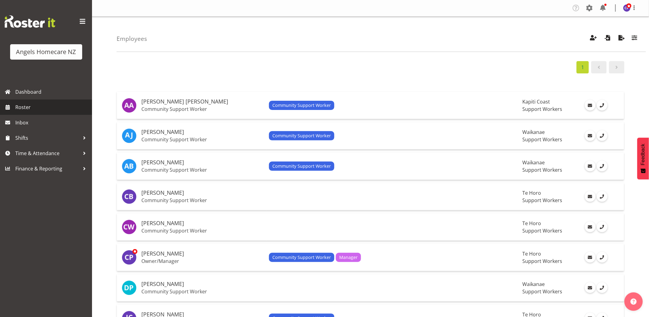
click at [19, 107] on span "Roster" at bounding box center [52, 106] width 74 height 9
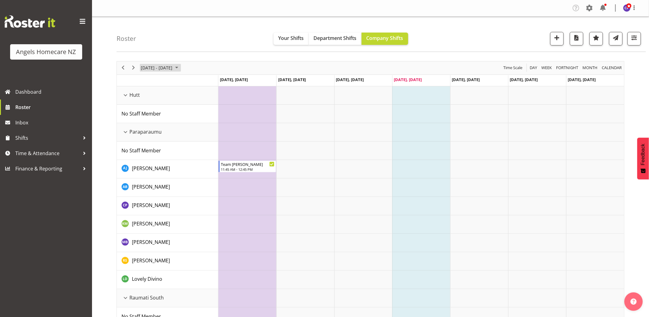
click at [180, 67] on span "September 2025" at bounding box center [176, 68] width 7 height 8
click at [146, 146] on span "29" at bounding box center [147, 145] width 9 height 9
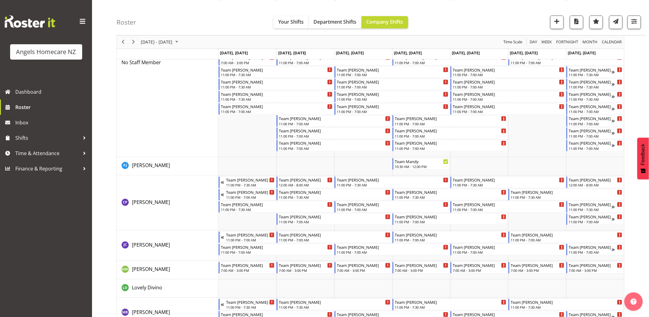
scroll to position [437, 0]
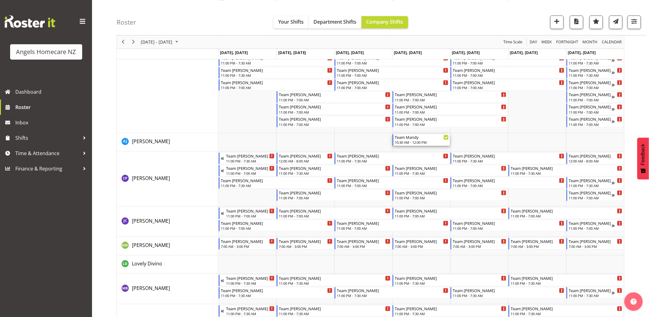
click at [415, 142] on div "10:30 AM - 12:00 PM" at bounding box center [422, 142] width 54 height 5
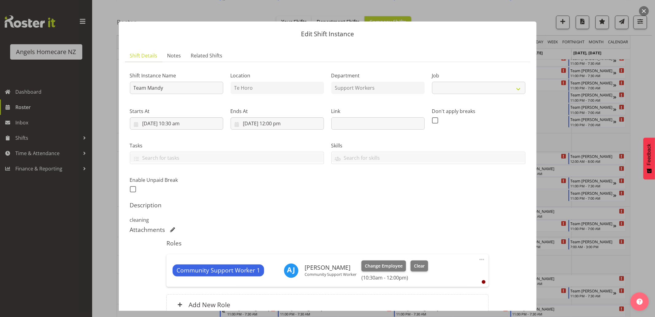
select select "10696"
click at [394, 265] on span "Change Employee" at bounding box center [384, 265] width 38 height 7
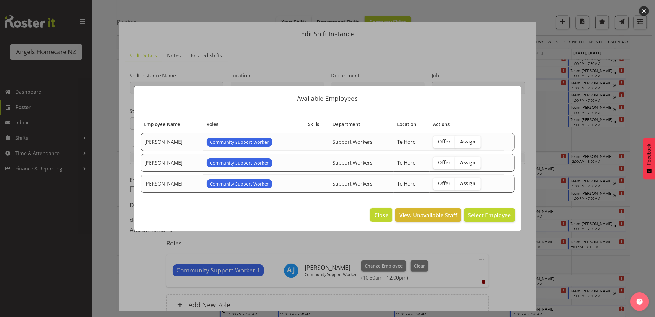
click at [381, 215] on span "Close" at bounding box center [381, 215] width 14 height 8
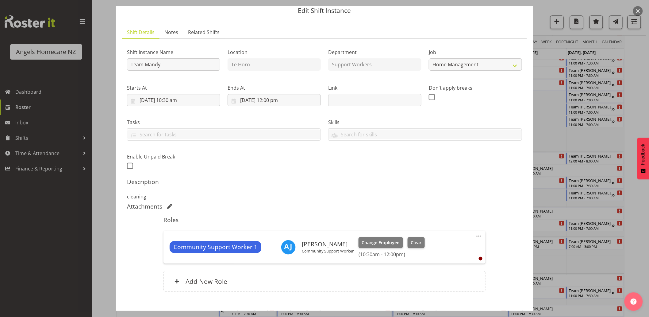
scroll to position [59, 0]
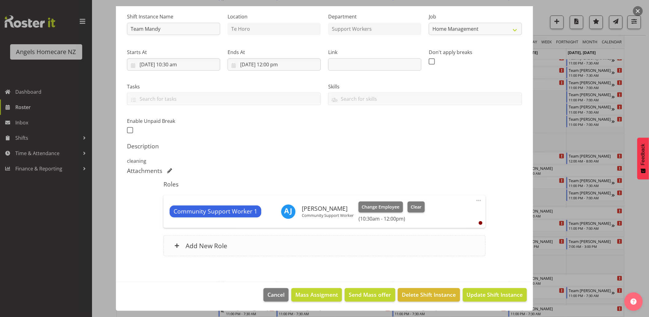
click at [212, 244] on h6 "Add New Role" at bounding box center [207, 245] width 42 height 8
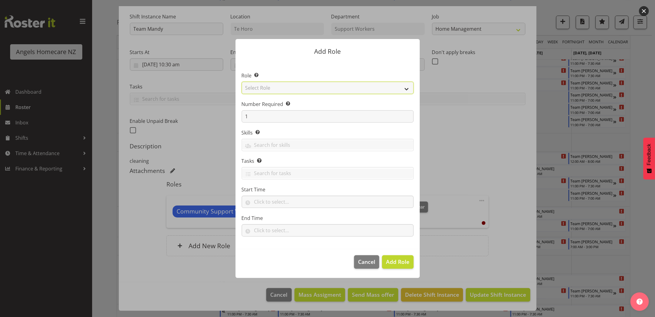
click at [265, 82] on select "Select Role Admin Coordinator Community Support Worker" at bounding box center [327, 88] width 172 height 12
select select "1572"
click at [241, 82] on select "Select Role Admin Coordinator Community Support Worker" at bounding box center [327, 88] width 172 height 12
click at [269, 200] on input "text" at bounding box center [327, 201] width 172 height 12
click at [282, 216] on select "00 00 01 02 03 04 05 06 07 08 09 10 11 12 13 14 15 16 17 18 19 20 21 22 23" at bounding box center [283, 217] width 14 height 12
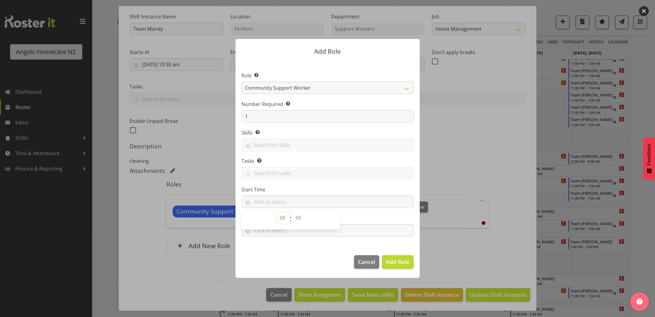
select select "10"
click at [276, 211] on select "00 00 01 02 03 04 05 06 07 08 09 10 11 12 13 14 15 16 17 18 19 20 21 22 23" at bounding box center [283, 217] width 14 height 12
click at [296, 217] on select "00 00 01 02 03 04 05 06 07 08 09 10 11 12 13 14 15 16 17 18 19 20 21 22 23 24 2…" at bounding box center [299, 217] width 14 height 12
select select "30"
click at [292, 211] on select "00 00 01 02 03 04 05 06 07 08 09 10 11 12 13 14 15 16 17 18 19 20 21 22 23 24 2…" at bounding box center [299, 217] width 14 height 12
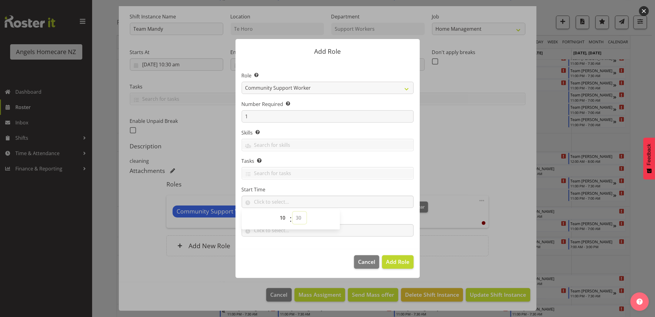
type input "10:30"
click at [296, 259] on footer "Cancel Add Role" at bounding box center [327, 263] width 184 height 29
click at [272, 232] on input "text" at bounding box center [327, 230] width 172 height 12
click at [280, 245] on select "00 00 01 02 03 04 05 06 07 08 09 10 11 12 13 14 15 16 17 18 19 20 21 22 23" at bounding box center [283, 246] width 14 height 12
select select "12"
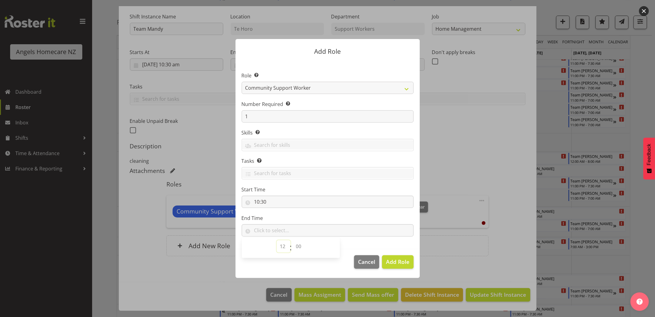
click at [276, 240] on select "00 00 01 02 03 04 05 06 07 08 09 10 11 12 13 14 15 16 17 18 19 20 21 22 23" at bounding box center [283, 246] width 14 height 12
click at [299, 244] on select "00 00 01 02 03 04 05 06 07 08 09 10 11 12 13 14 15 16 17 18 19 20 21 22 23 24 2…" at bounding box center [299, 246] width 14 height 12
select select "0"
click at [292, 240] on select "00 00 01 02 03 04 05 06 07 08 09 10 11 12 13 14 15 16 17 18 19 20 21 22 23 24 2…" at bounding box center [299, 246] width 14 height 12
type input "12:00"
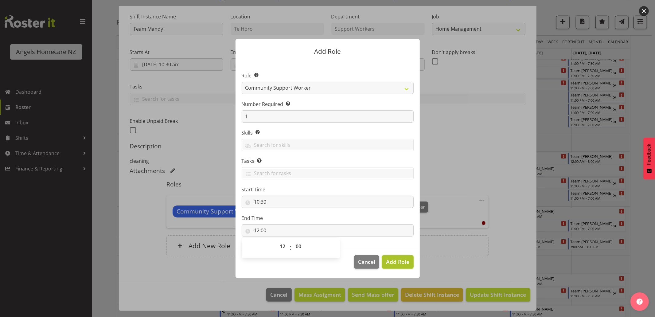
click at [397, 265] on span "Add Role" at bounding box center [397, 261] width 23 height 7
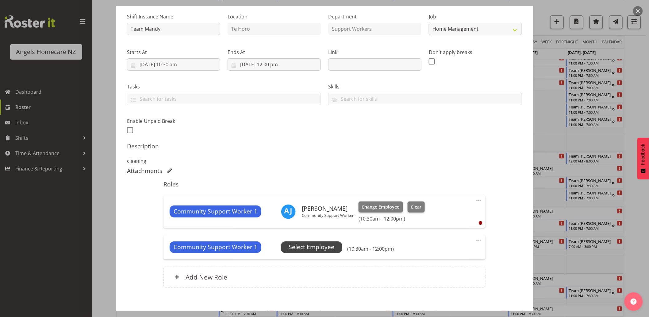
click at [311, 247] on span "Select Employee" at bounding box center [312, 246] width 46 height 9
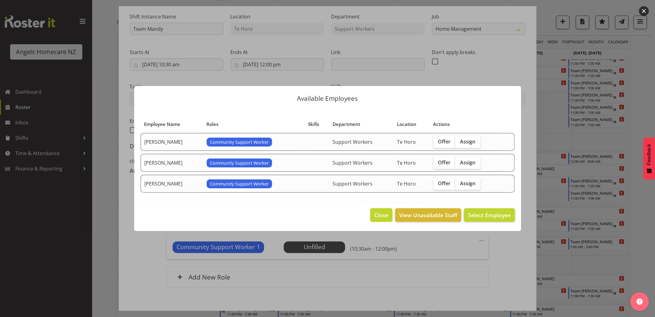
click at [378, 213] on span "Close" at bounding box center [381, 215] width 14 height 8
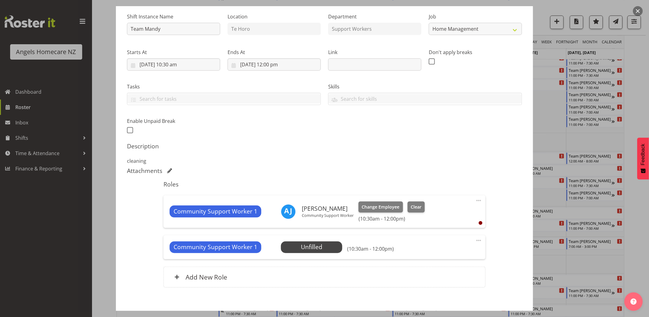
click at [642, 253] on div at bounding box center [324, 158] width 649 height 317
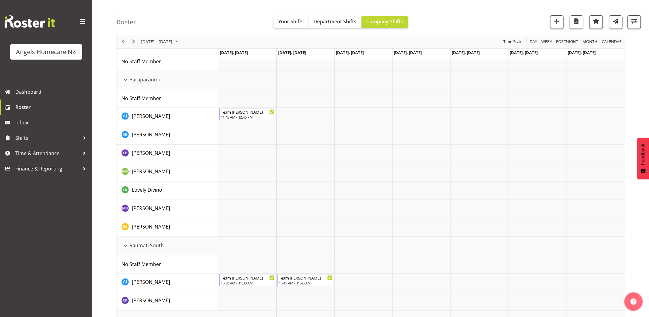
scroll to position [0, 0]
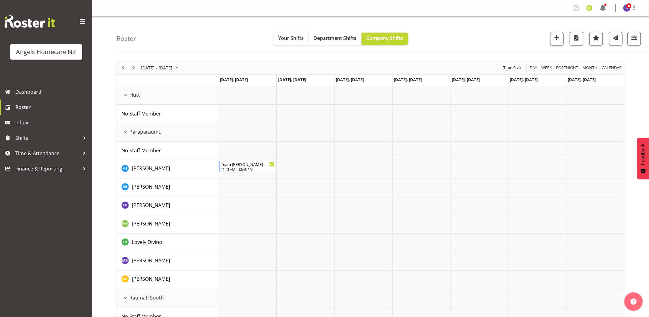
click at [588, 7] on span at bounding box center [590, 8] width 10 height 10
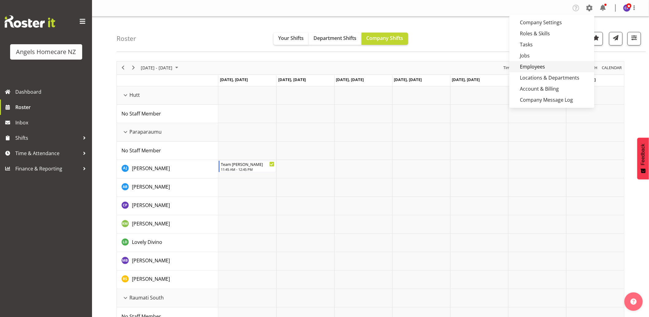
click at [530, 69] on link "Employees" at bounding box center [552, 66] width 85 height 11
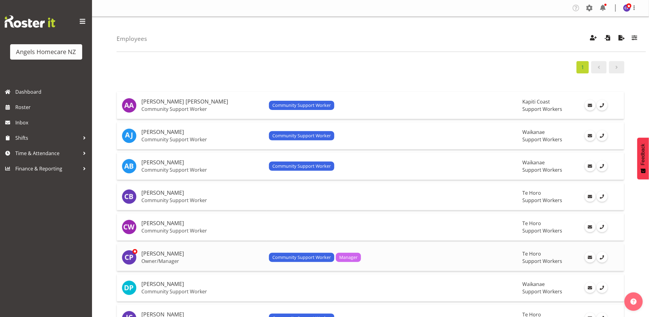
click at [379, 253] on div "Community Support Worker Manager" at bounding box center [393, 257] width 249 height 9
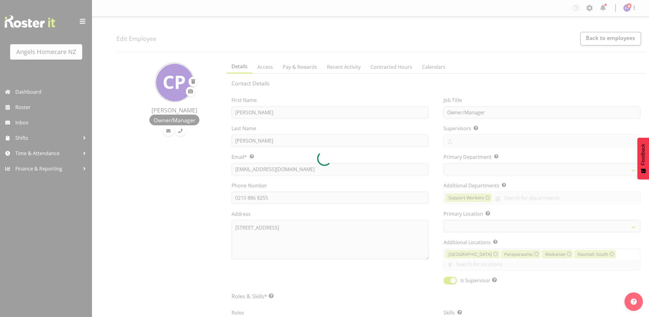
select select "location"
select select "TimelineWeek"
select select
select select "928"
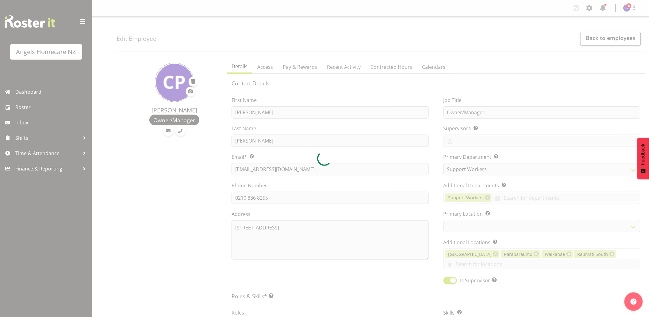
select select "1290"
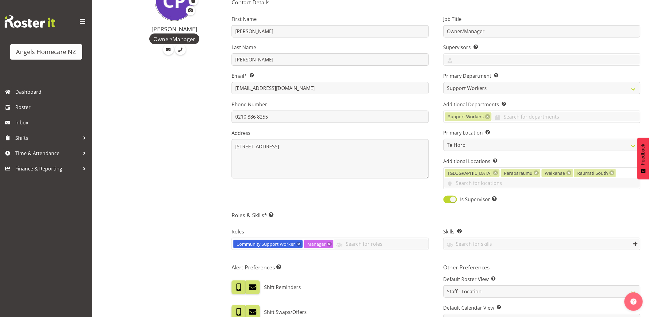
scroll to position [102, 0]
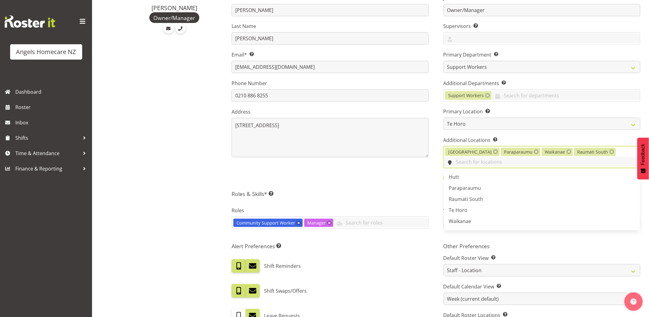
click at [613, 157] on input "text" at bounding box center [542, 162] width 196 height 10
click at [489, 204] on link "Te Horo" at bounding box center [542, 209] width 196 height 11
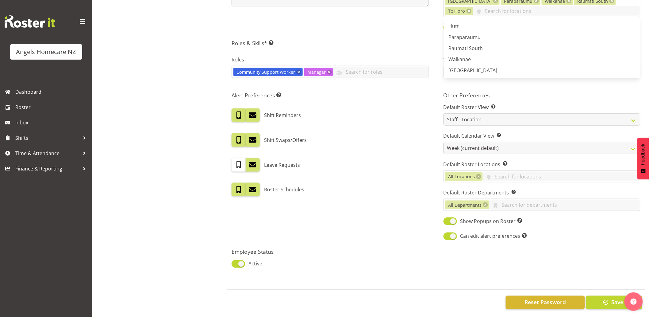
scroll to position [260, 0]
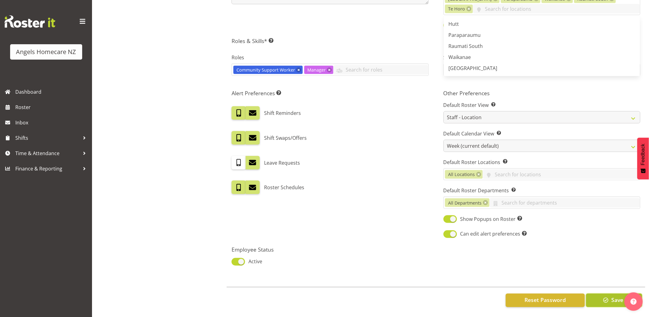
click at [615, 296] on span "Save" at bounding box center [618, 300] width 12 height 8
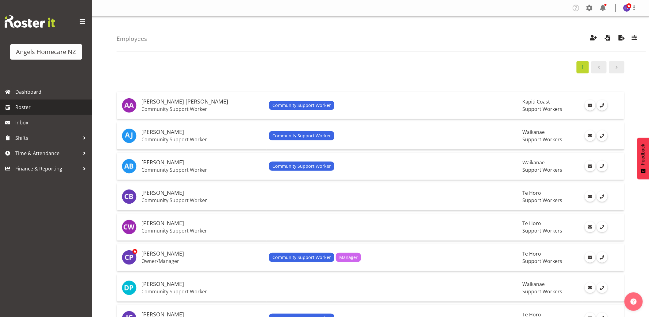
click at [54, 110] on span "Roster" at bounding box center [52, 106] width 74 height 9
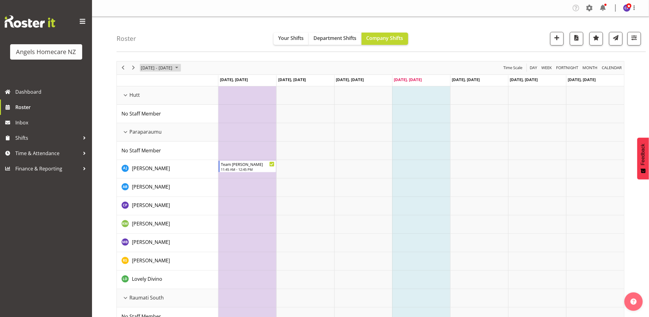
click at [173, 68] on span "[DATE] - [DATE]" at bounding box center [156, 68] width 33 height 8
click at [147, 145] on span "29" at bounding box center [147, 145] width 9 height 9
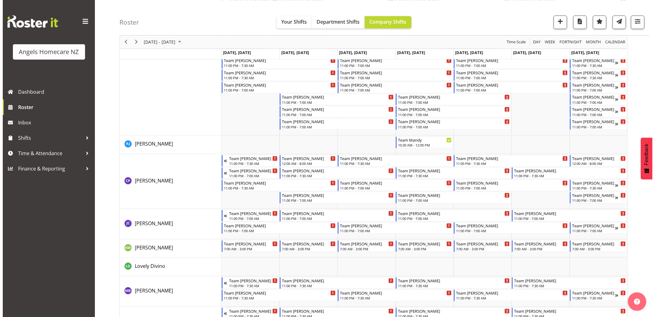
scroll to position [437, 0]
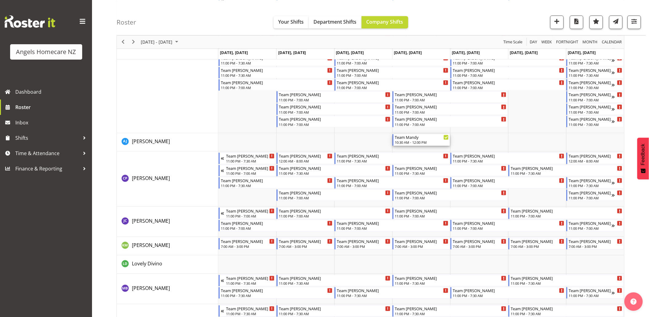
click at [424, 139] on div "Team Mandy" at bounding box center [422, 137] width 54 height 6
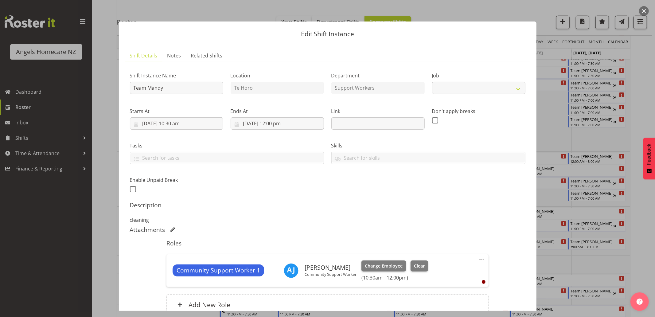
select select "10696"
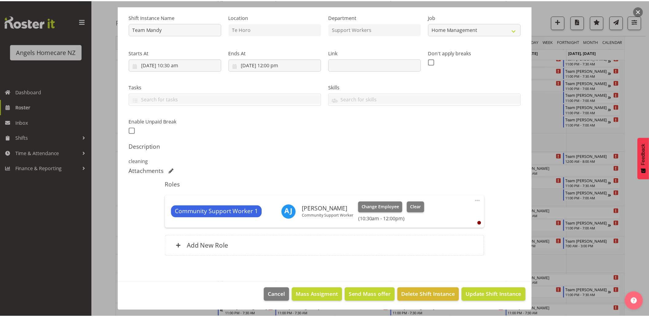
scroll to position [59, 0]
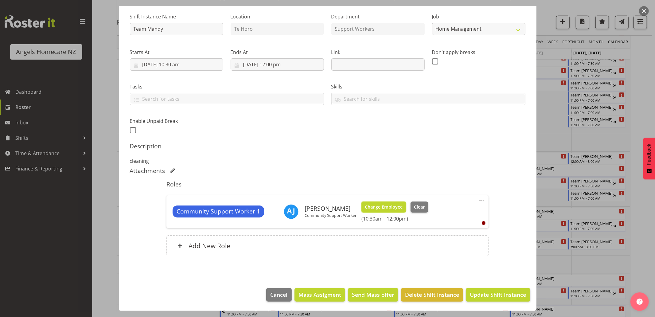
click at [389, 209] on span "Change Employee" at bounding box center [384, 206] width 38 height 7
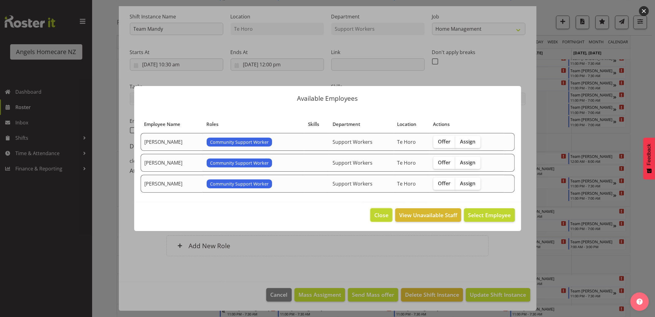
click at [378, 216] on span "Close" at bounding box center [381, 215] width 14 height 8
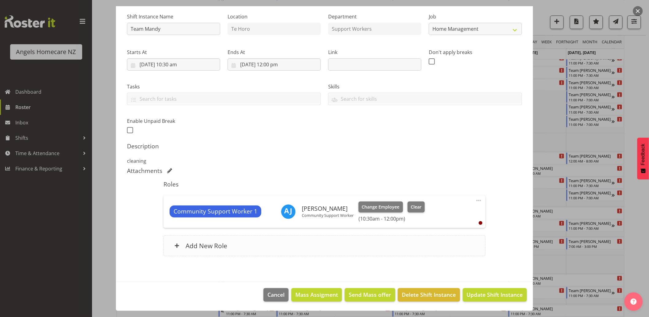
click at [215, 250] on div "Add New Role" at bounding box center [325, 245] width 322 height 21
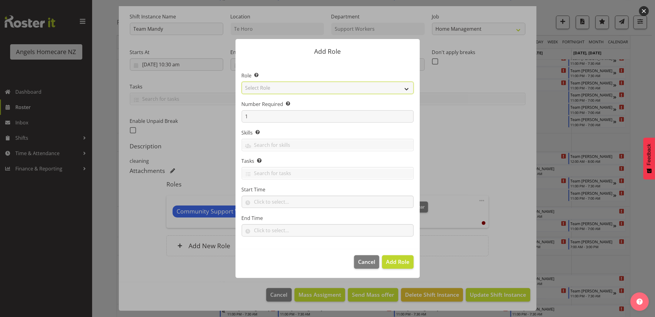
click at [314, 87] on select "Select Role Admin Coordinator Community Support Worker" at bounding box center [327, 88] width 172 height 12
select select "1572"
click at [241, 82] on select "Select Role Admin Coordinator Community Support Worker" at bounding box center [327, 88] width 172 height 12
click at [288, 201] on input "text" at bounding box center [327, 201] width 172 height 12
click at [284, 219] on select "00 00 01 02 03 04 05 06 07 08 09 10 11 12 13 14 15 16 17 18 19 20 21 22 23" at bounding box center [283, 217] width 14 height 12
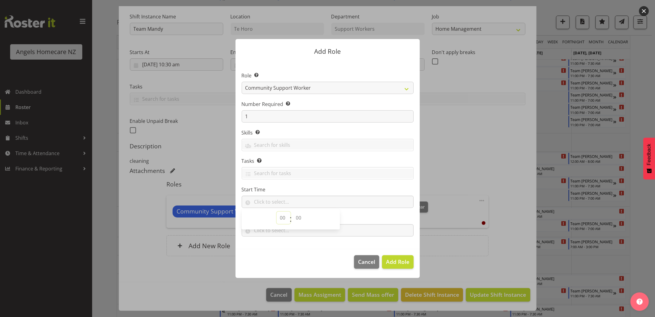
select select "10"
click at [276, 211] on select "00 00 01 02 03 04 05 06 07 08 09 10 11 12 13 14 15 16 17 18 19 20 21 22 23" at bounding box center [283, 217] width 14 height 12
click at [301, 219] on select "00 00 01 02 03 04 05 06 07 08 09 10 11 12 13 14 15 16 17 18 19 20 21 22 23 24 2…" at bounding box center [299, 217] width 14 height 12
select select "30"
click at [292, 211] on select "00 00 01 02 03 04 05 06 07 08 09 10 11 12 13 14 15 16 17 18 19 20 21 22 23 24 2…" at bounding box center [299, 217] width 14 height 12
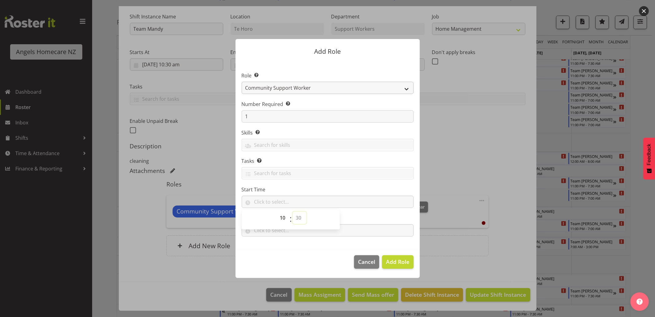
type input "10:30"
click at [292, 260] on footer "Cancel Add Role" at bounding box center [327, 263] width 184 height 29
click at [284, 234] on input "text" at bounding box center [327, 230] width 172 height 12
click at [283, 246] on select "00 00 01 02 03 04 05 06 07 08 09 10 11 12 13 14 15 16 17 18 19 20 21 22 23" at bounding box center [283, 246] width 14 height 12
select select "12"
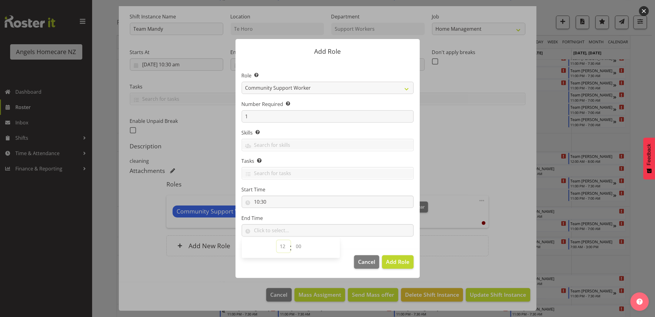
click at [276, 240] on select "00 00 01 02 03 04 05 06 07 08 09 10 11 12 13 14 15 16 17 18 19 20 21 22 23" at bounding box center [283, 246] width 14 height 12
click at [299, 247] on select "00 00 01 02 03 04 05 06 07 08 09 10 11 12 13 14 15 16 17 18 19 20 21 22 23 24 2…" at bounding box center [299, 246] width 14 height 12
select select "0"
click at [292, 240] on select "00 00 01 02 03 04 05 06 07 08 09 10 11 12 13 14 15 16 17 18 19 20 21 22 23 24 2…" at bounding box center [299, 246] width 14 height 12
type input "12:00"
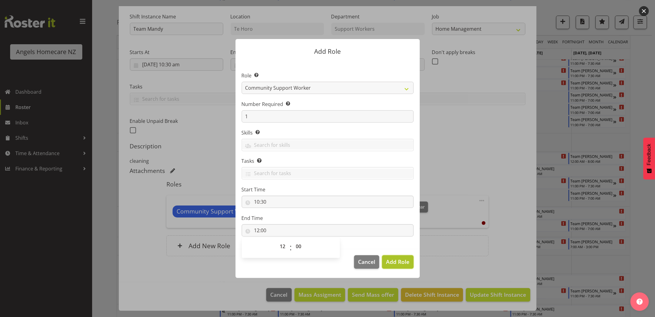
click at [398, 266] on button "Add Role" at bounding box center [397, 262] width 31 height 14
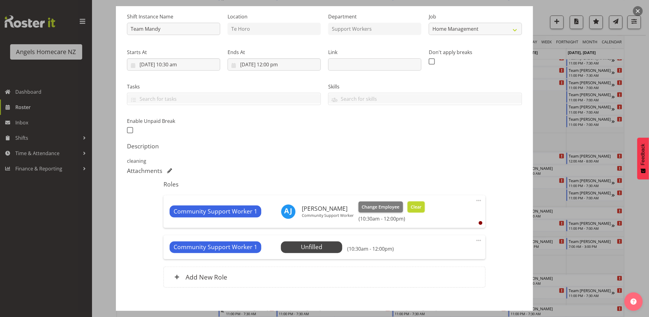
click at [422, 205] on span "Clear" at bounding box center [416, 206] width 11 height 7
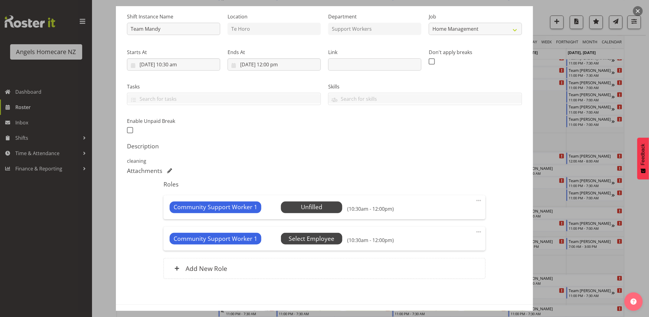
click at [317, 239] on span "Select Employee" at bounding box center [312, 238] width 46 height 9
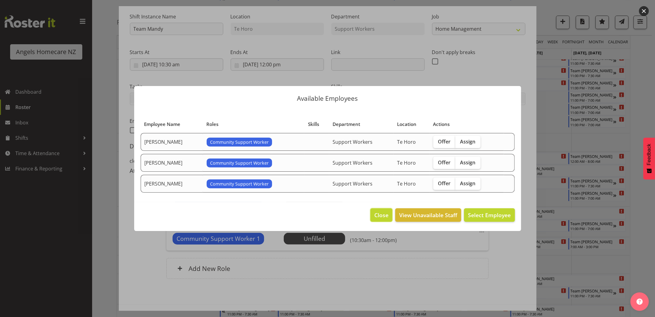
click at [380, 213] on span "Close" at bounding box center [381, 215] width 14 height 8
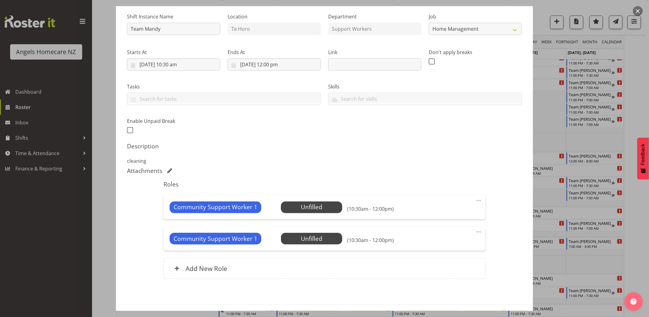
click at [637, 251] on div at bounding box center [324, 158] width 649 height 317
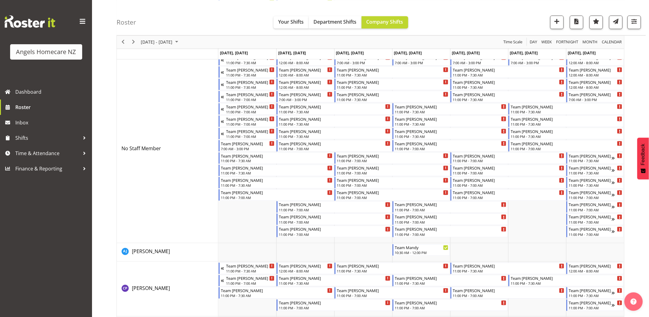
scroll to position [403, 0]
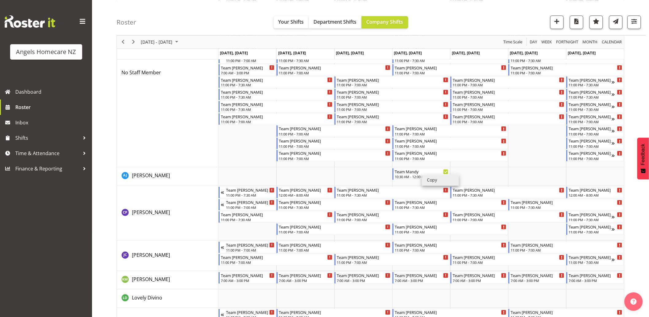
click at [428, 180] on li "Copy" at bounding box center [440, 180] width 37 height 11
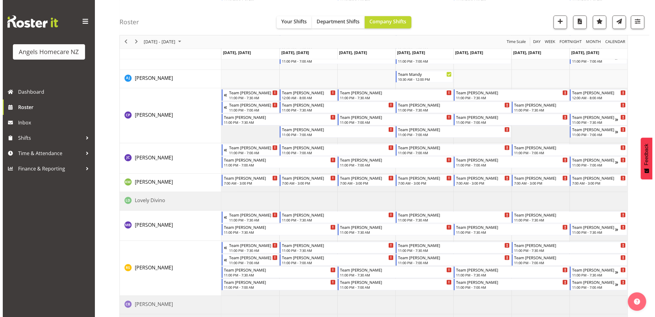
scroll to position [507, 0]
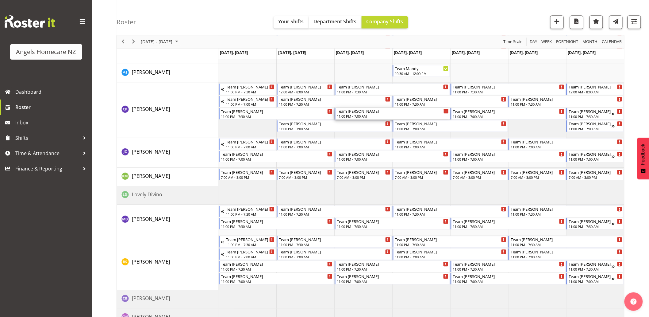
click at [427, 114] on div "11:00 PM - 7:00 AM" at bounding box center [393, 116] width 112 height 5
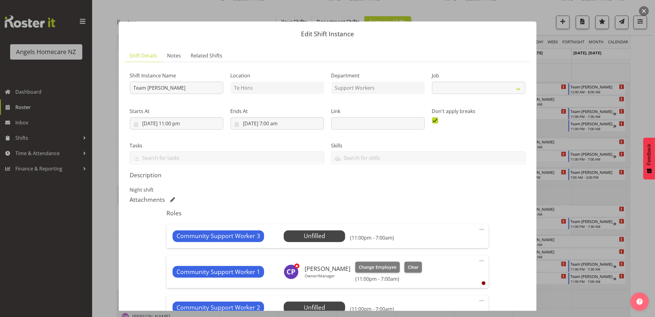
select select "10686"
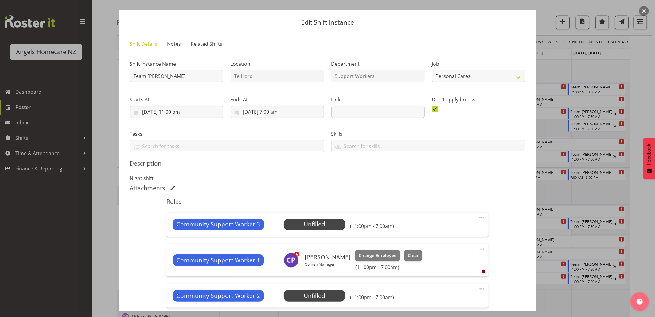
scroll to position [0, 0]
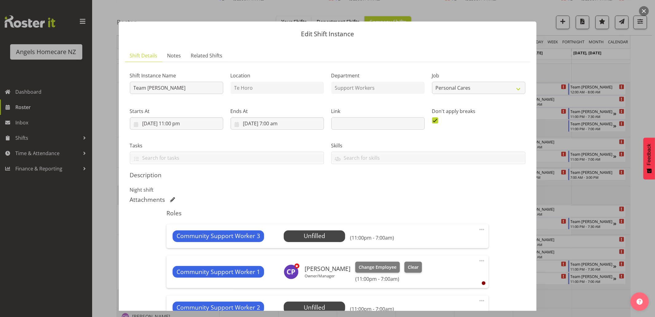
click at [649, 224] on div at bounding box center [327, 158] width 655 height 317
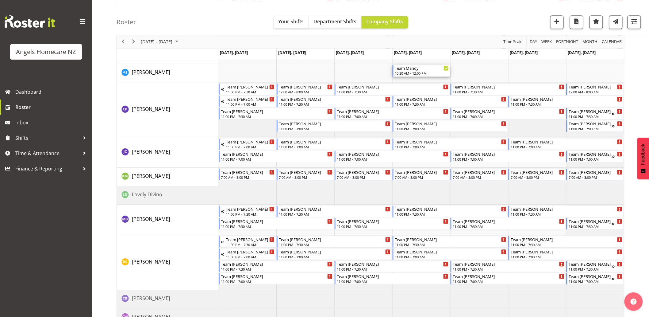
click at [446, 68] on icon "Timeline Week of September 29, 2025" at bounding box center [446, 68] width 3 height 3
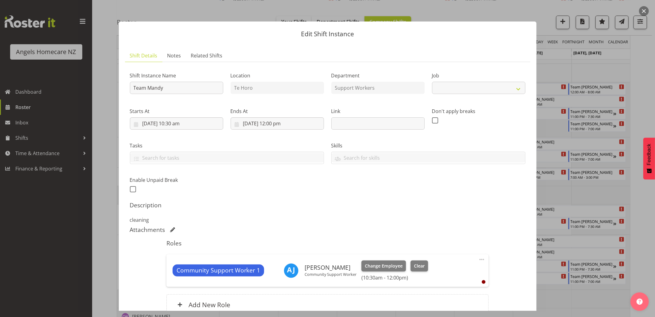
select select "10696"
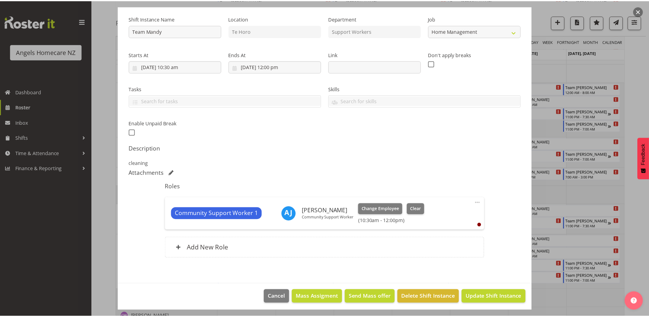
scroll to position [59, 0]
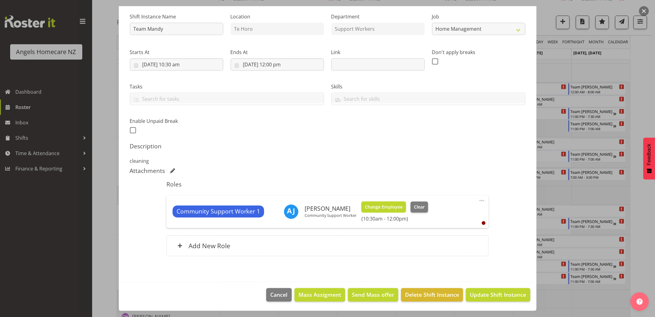
click at [402, 205] on span "Change Employee" at bounding box center [384, 206] width 38 height 7
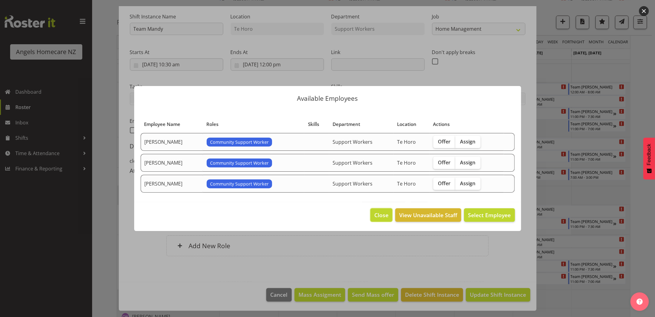
click at [381, 216] on span "Close" at bounding box center [381, 215] width 14 height 8
